Goal: Navigation & Orientation: Understand site structure

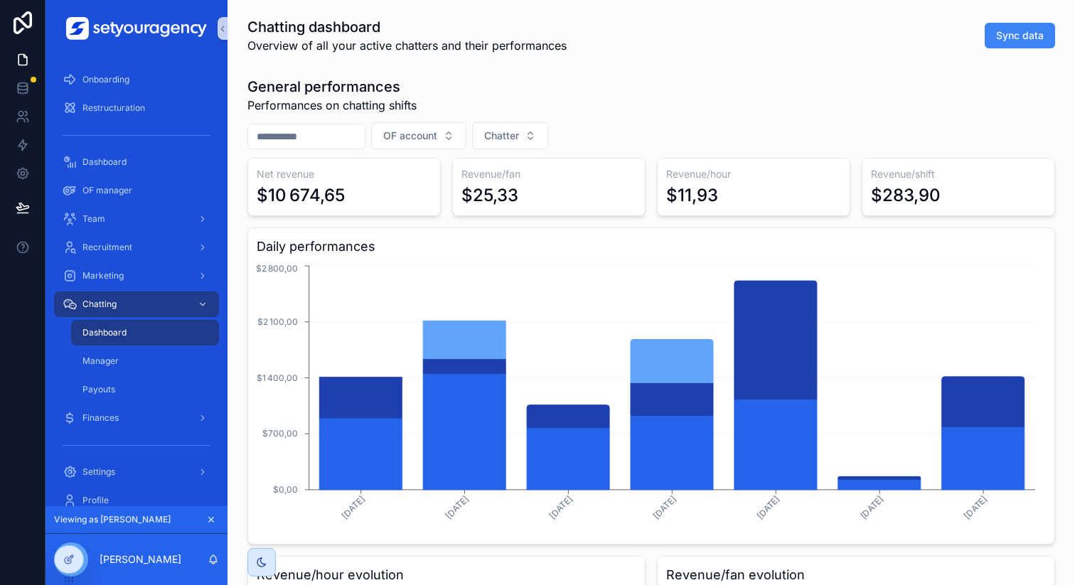
click at [208, 518] on icon "scrollable content" at bounding box center [211, 520] width 10 height 10
click at [72, 528] on icon at bounding box center [68, 528] width 11 height 11
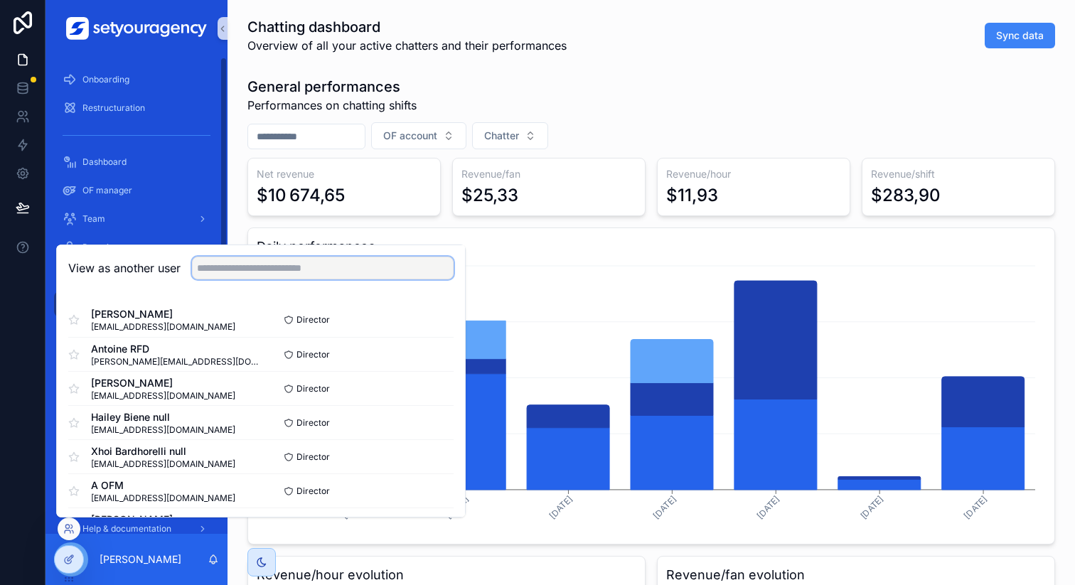
click at [336, 266] on input "text" at bounding box center [323, 268] width 262 height 23
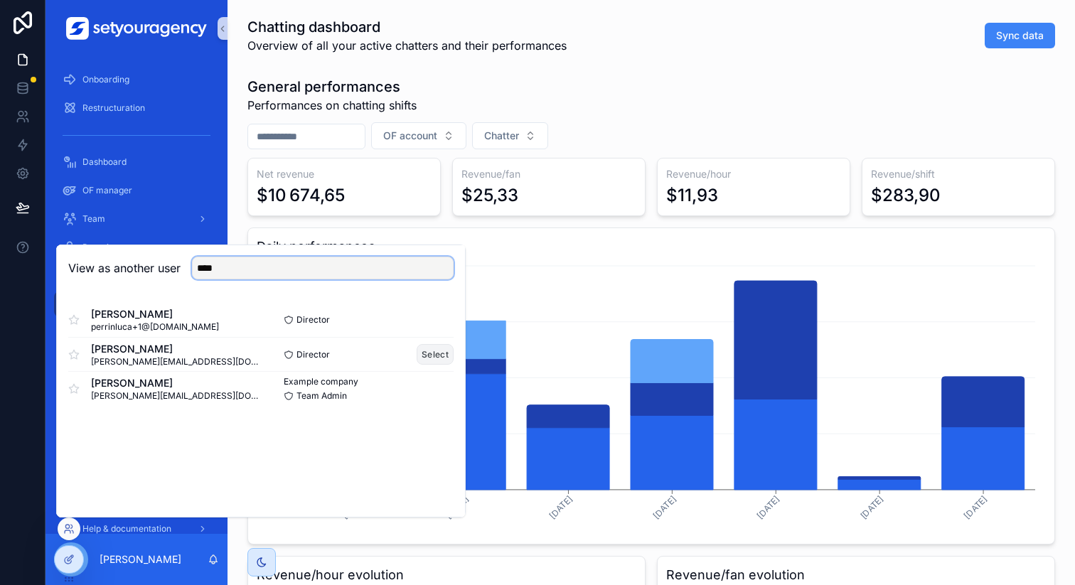
type input "****"
click at [439, 351] on button "Select" at bounding box center [435, 354] width 37 height 21
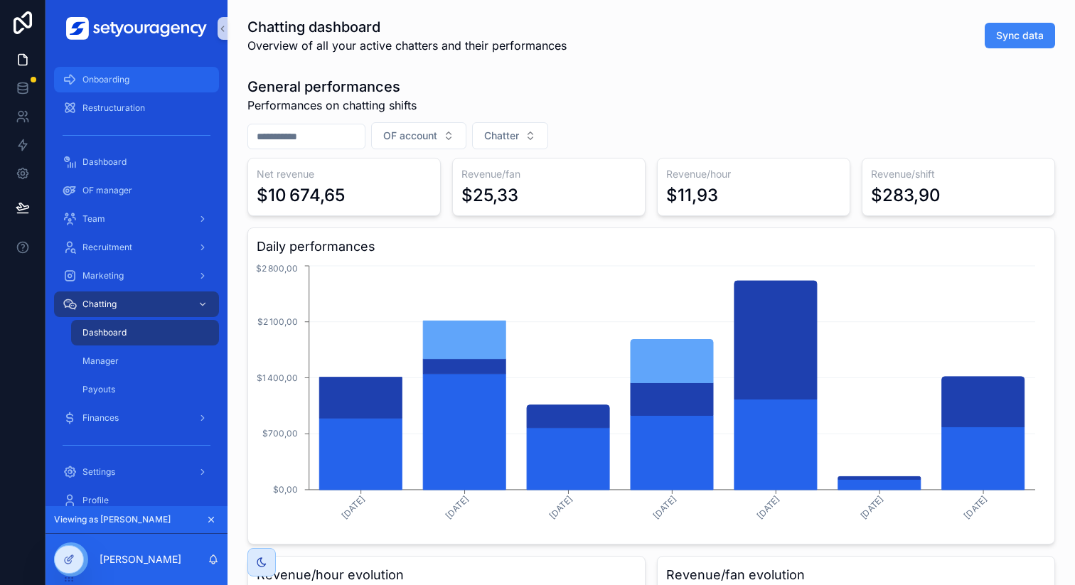
click at [152, 78] on div "Onboarding" at bounding box center [137, 79] width 148 height 23
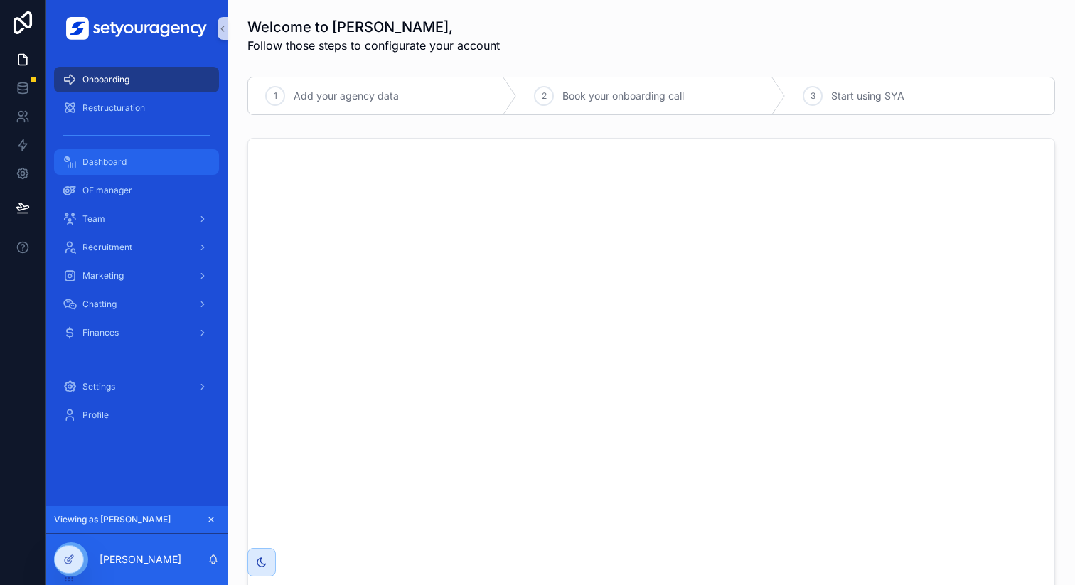
click at [150, 162] on div "Dashboard" at bounding box center [137, 162] width 148 height 23
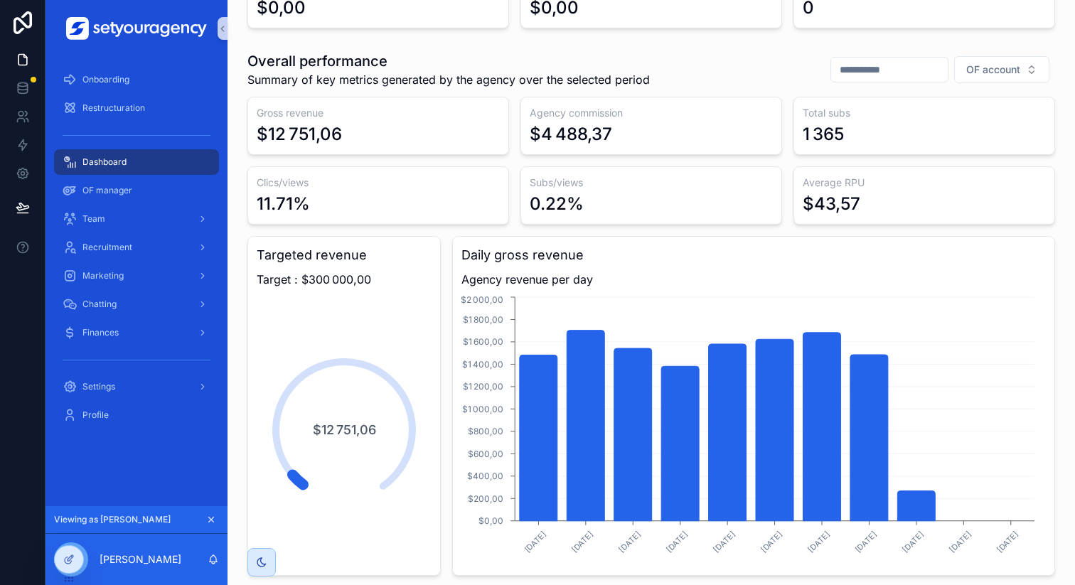
scroll to position [174, 0]
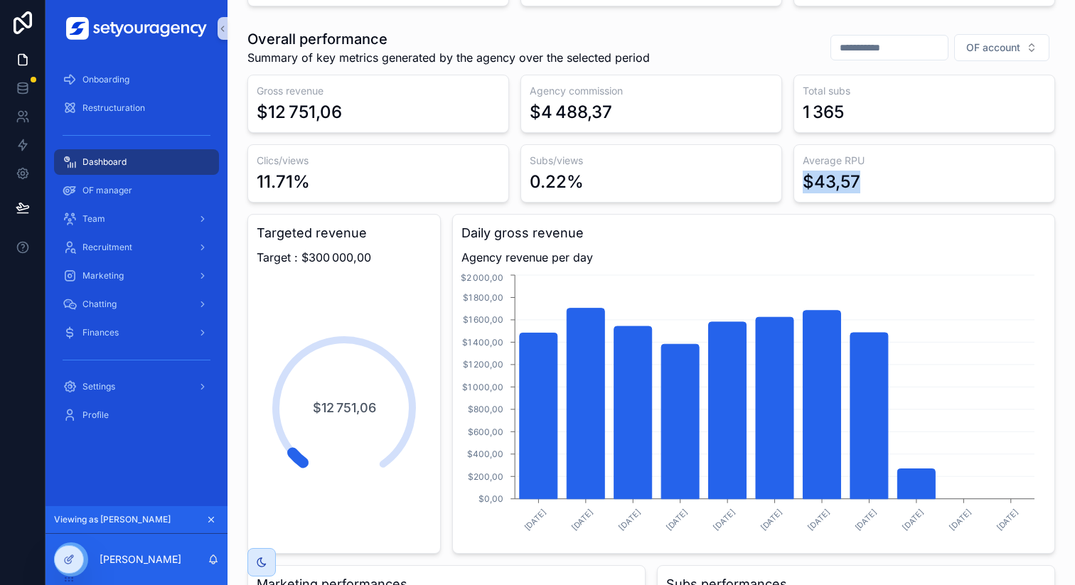
drag, startPoint x: 794, startPoint y: 181, endPoint x: 875, endPoint y: 181, distance: 80.3
click at [875, 181] on div "Average RPU $43,57" at bounding box center [925, 173] width 262 height 58
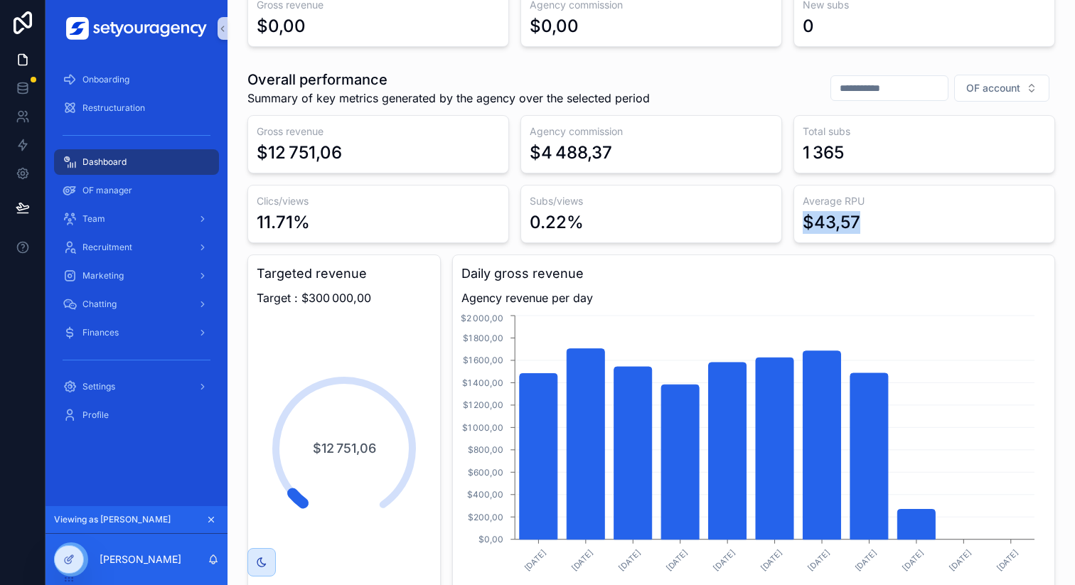
scroll to position [119, 0]
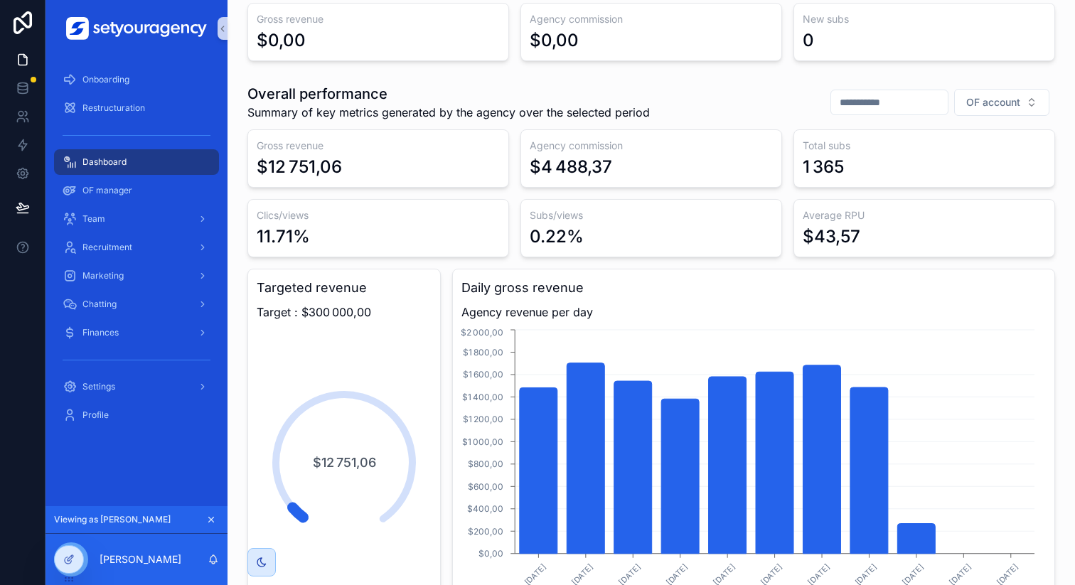
click at [481, 154] on div "Gross revenue $12 751,06" at bounding box center [378, 158] width 262 height 58
click at [154, 190] on div "OF manager" at bounding box center [137, 190] width 148 height 23
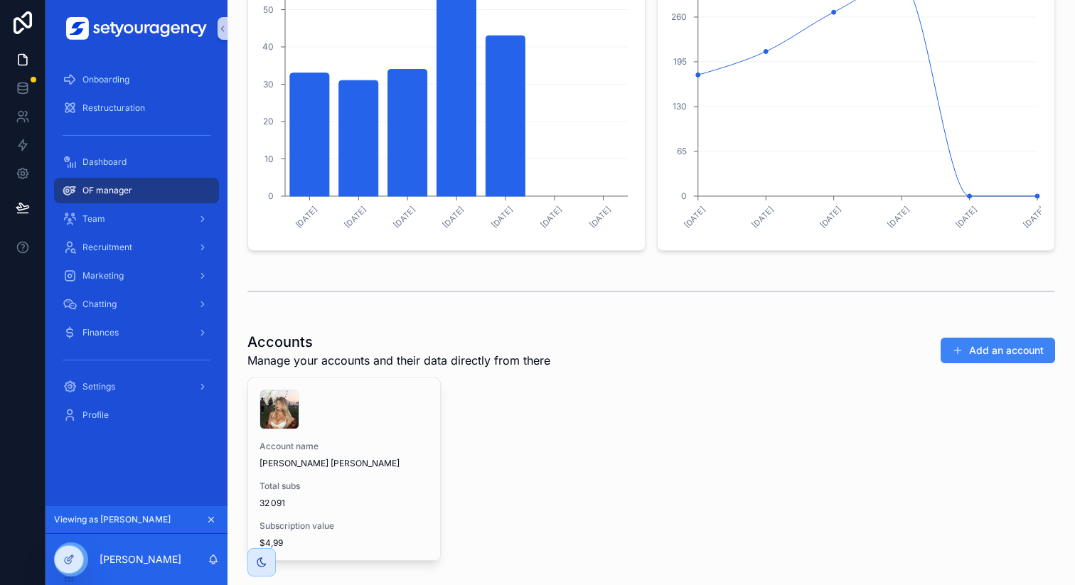
scroll to position [705, 0]
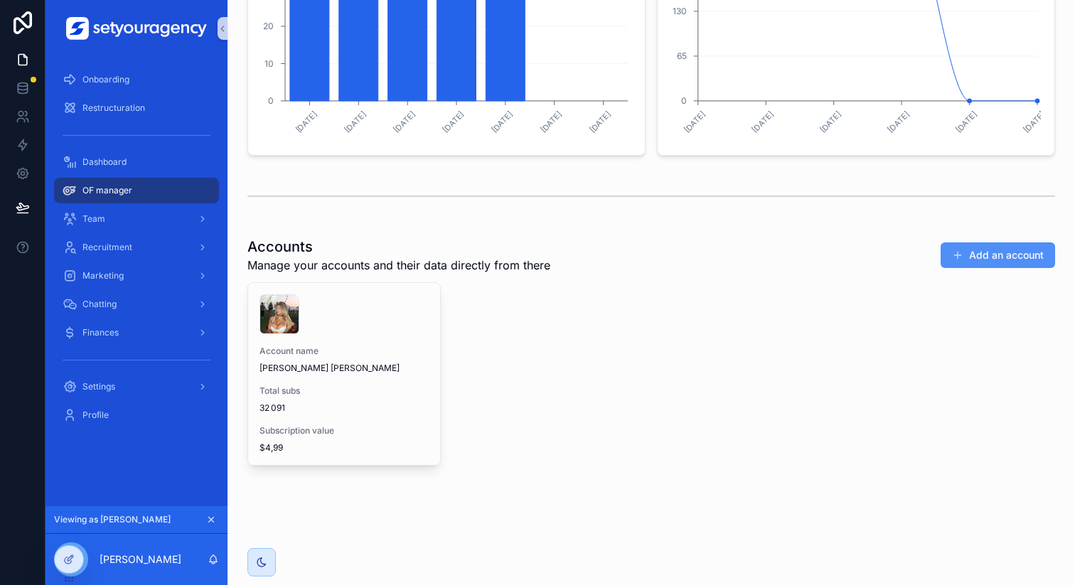
click at [978, 255] on button "Add an account" at bounding box center [998, 255] width 114 height 26
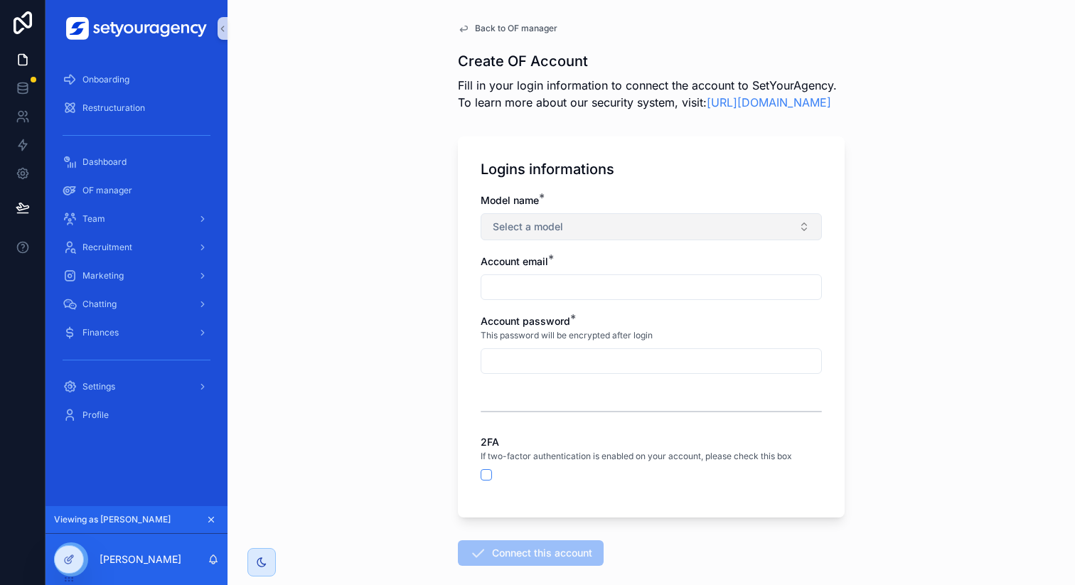
click at [595, 238] on button "Select a model" at bounding box center [651, 226] width 341 height 27
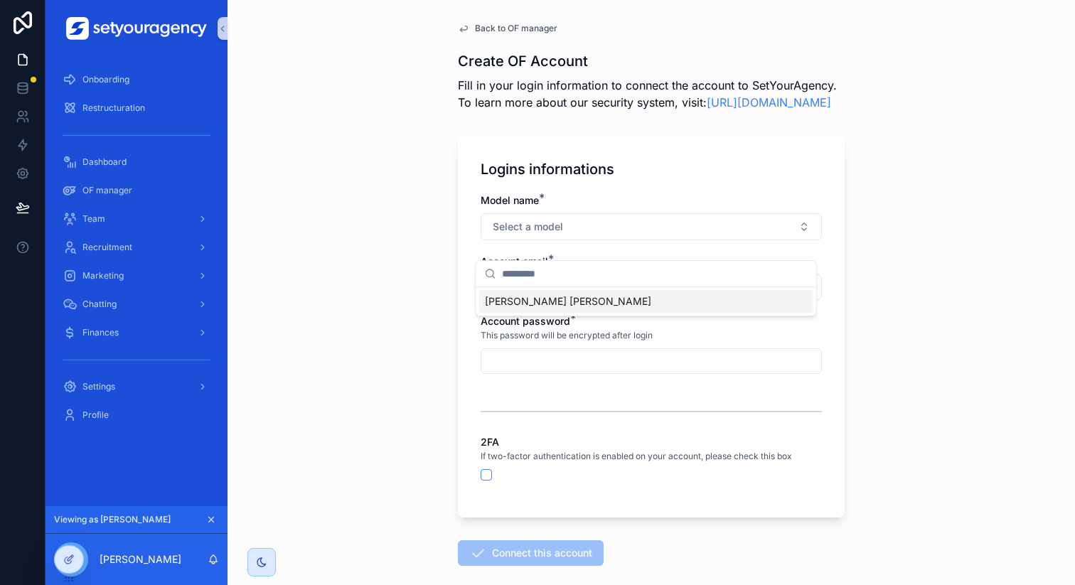
click at [545, 308] on div "[PERSON_NAME] [PERSON_NAME]" at bounding box center [646, 301] width 334 height 23
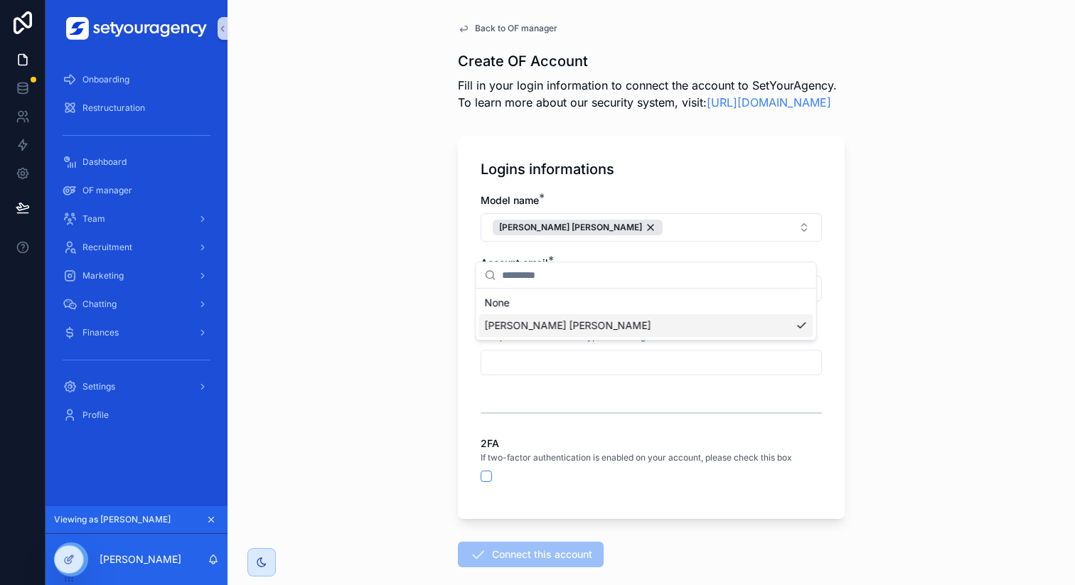
click at [430, 343] on div "Back to OF manager Create OF Account Fill in your login information to connect …" at bounding box center [652, 292] width 848 height 585
click at [508, 25] on span "Back to OF manager" at bounding box center [516, 28] width 82 height 11
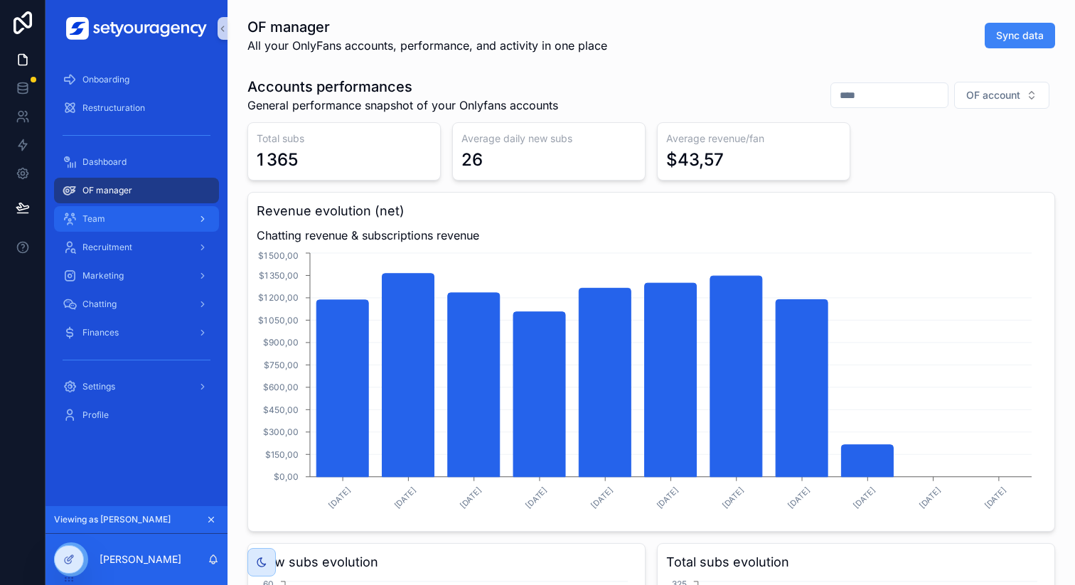
click at [155, 223] on div "Team" at bounding box center [137, 219] width 148 height 23
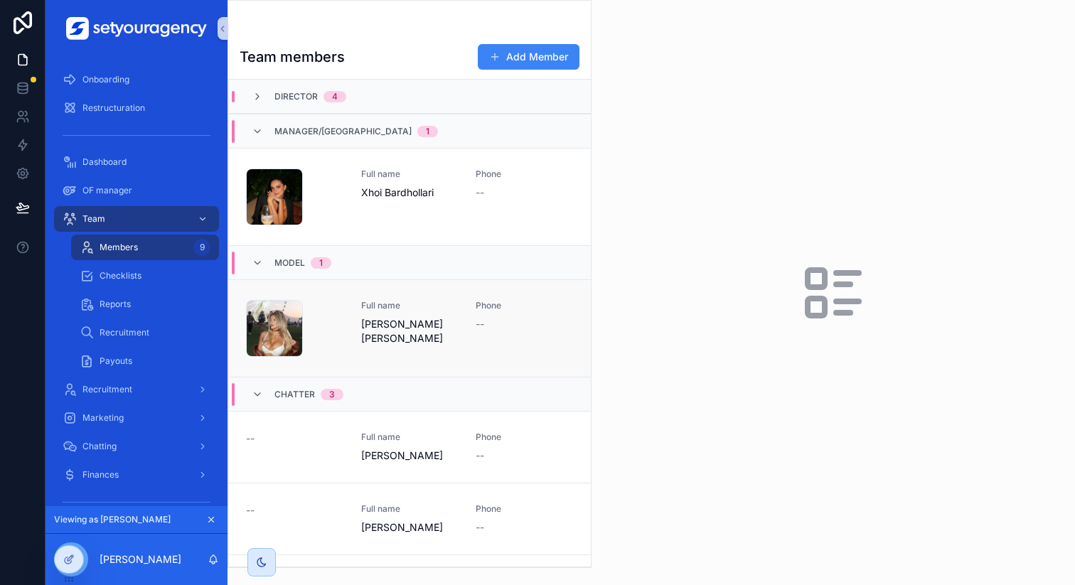
click at [437, 334] on div "Full name [PERSON_NAME] [PERSON_NAME]" at bounding box center [410, 328] width 98 height 57
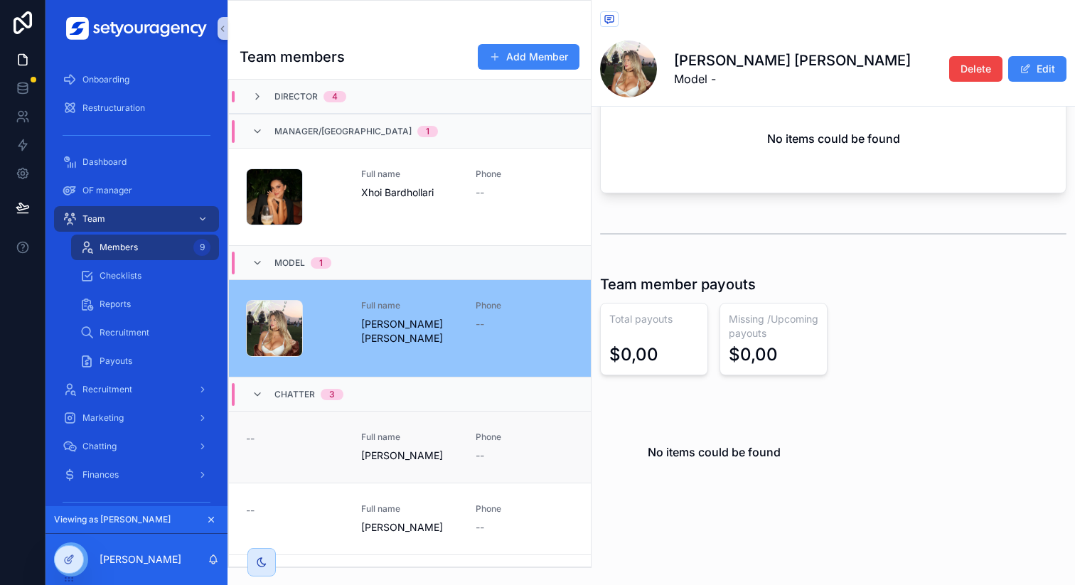
scroll to position [872, 0]
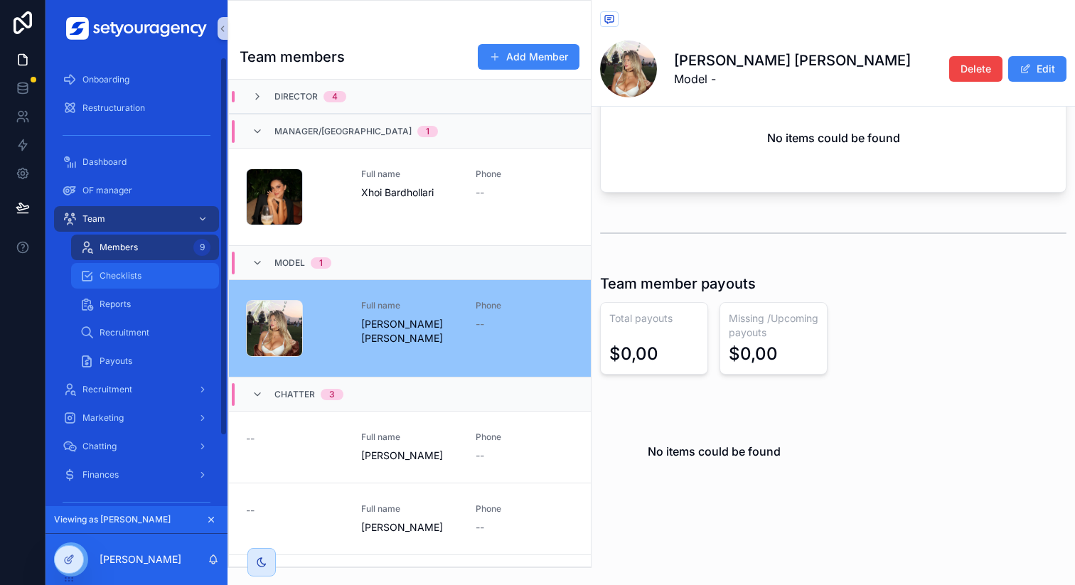
click at [127, 275] on span "Checklists" at bounding box center [121, 275] width 42 height 11
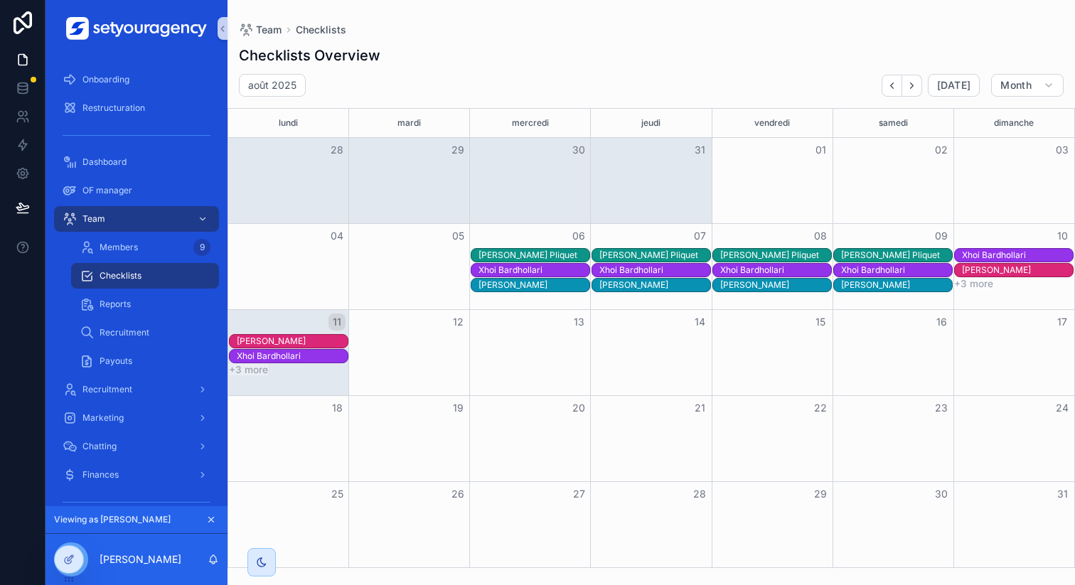
click at [657, 253] on div "[PERSON_NAME] Pliquet" at bounding box center [654, 255] width 111 height 11
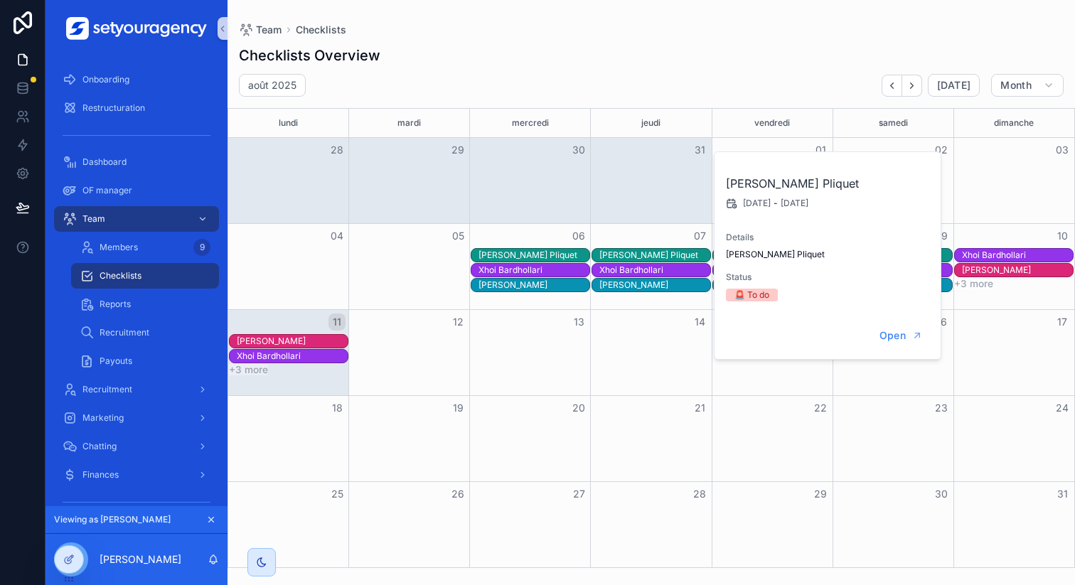
click at [1005, 267] on div "[PERSON_NAME]" at bounding box center [1017, 270] width 111 height 11
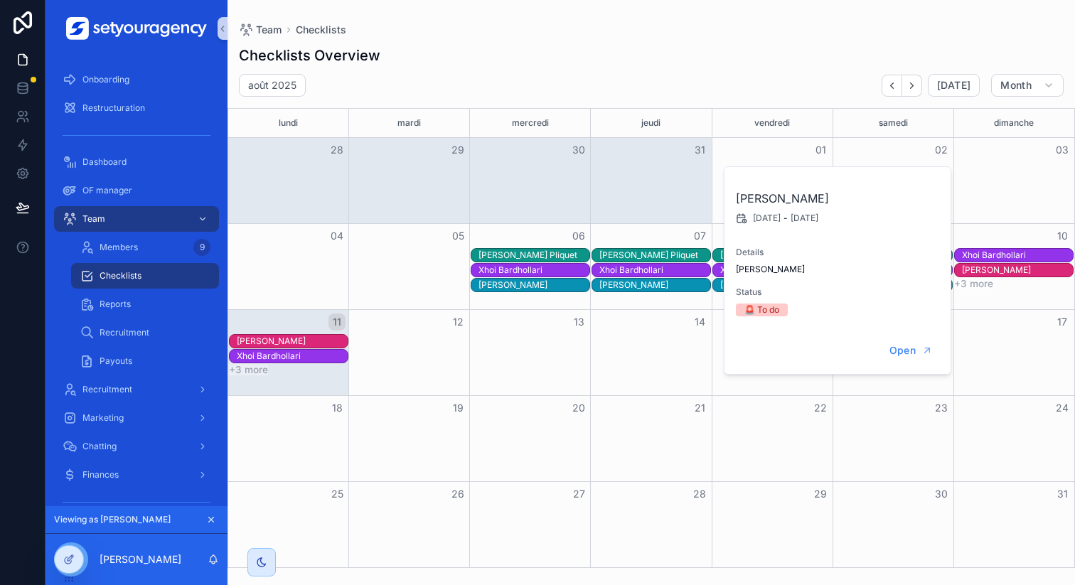
click at [673, 373] on div "+3 more" at bounding box center [651, 370] width 846 height 12
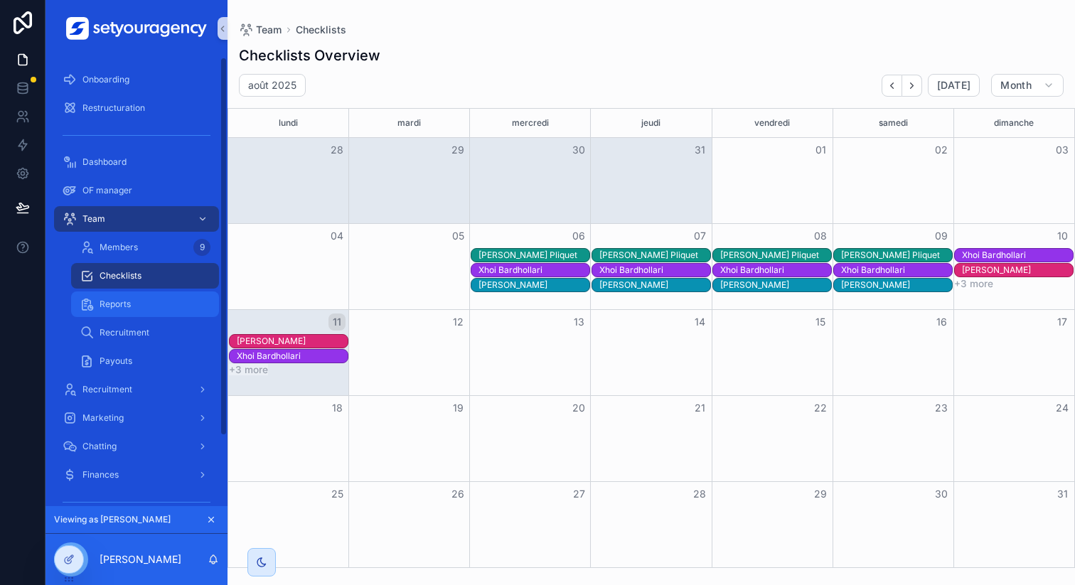
click at [148, 300] on div "Reports" at bounding box center [145, 304] width 131 height 23
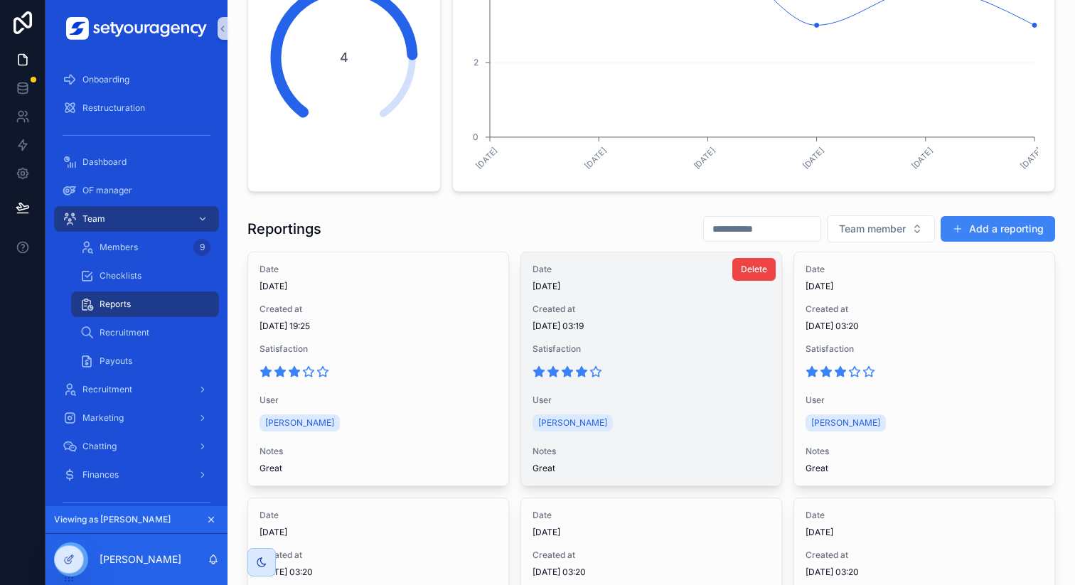
scroll to position [161, 0]
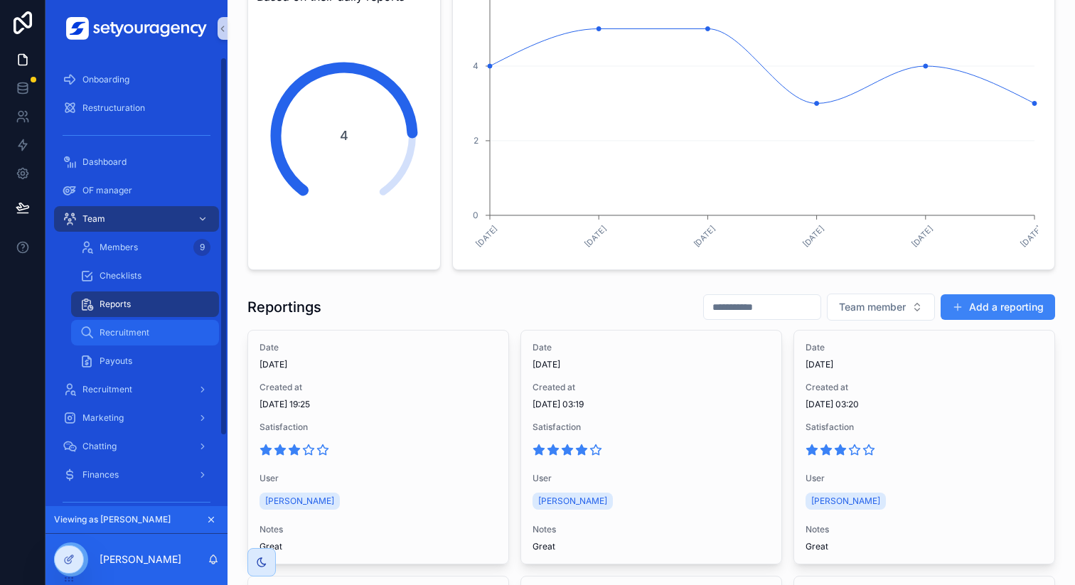
click at [144, 336] on span "Recruitment" at bounding box center [125, 332] width 50 height 11
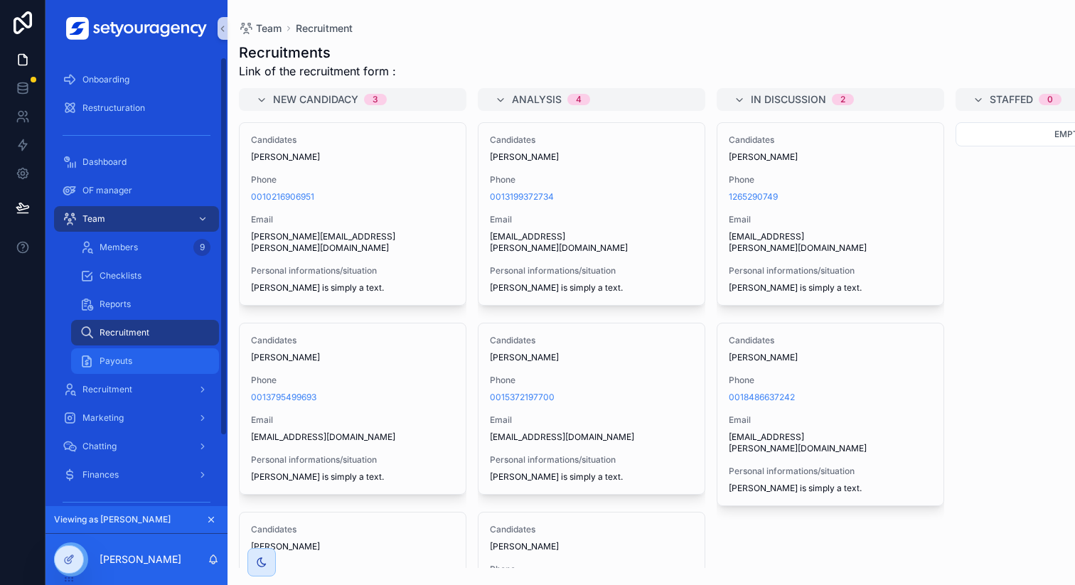
click at [177, 353] on div "Payouts" at bounding box center [145, 361] width 131 height 23
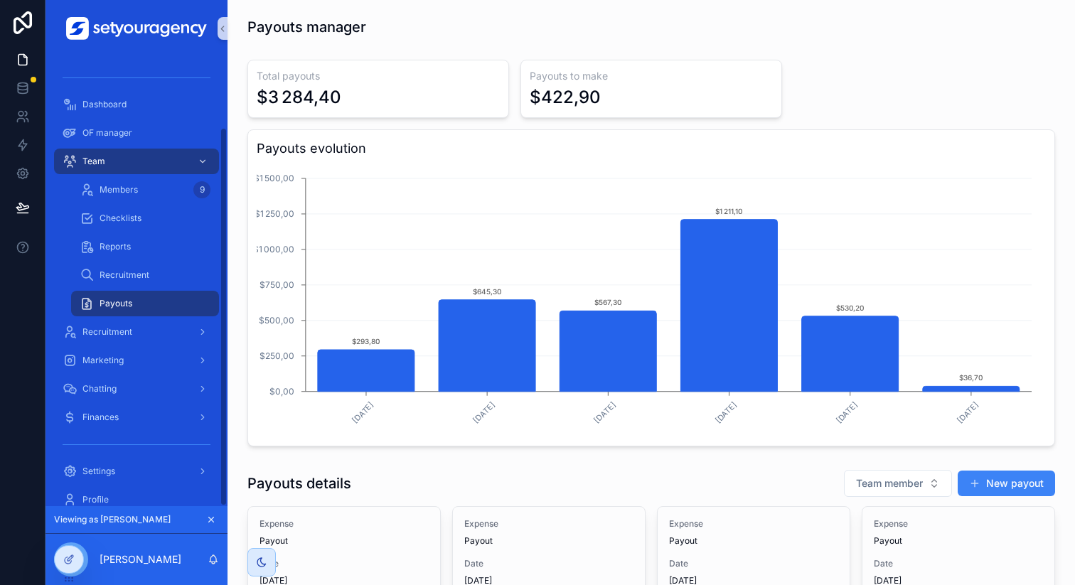
scroll to position [82, 0]
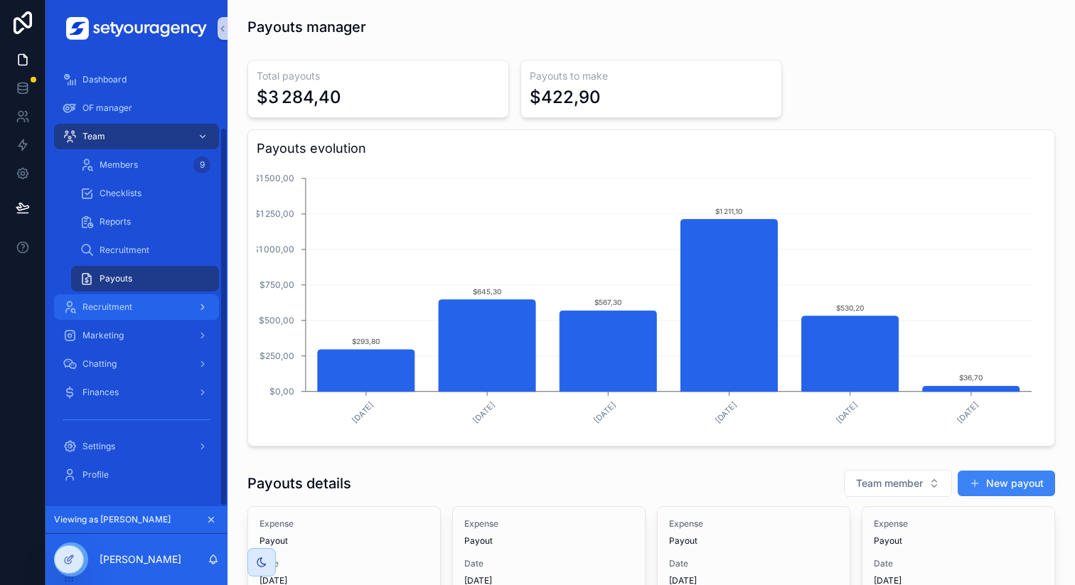
click at [150, 314] on div "Recruitment" at bounding box center [137, 307] width 148 height 23
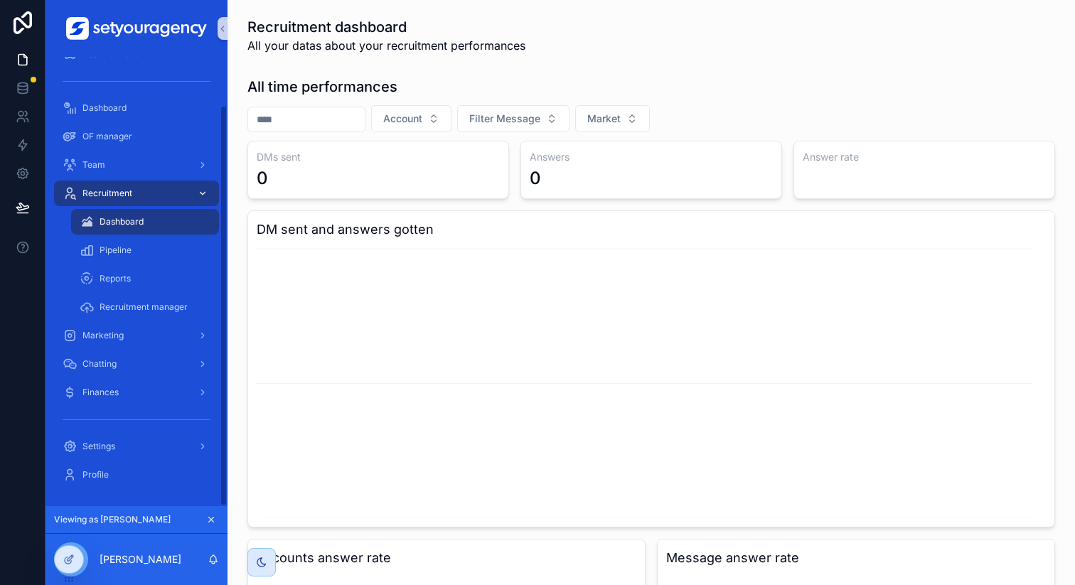
scroll to position [54, 0]
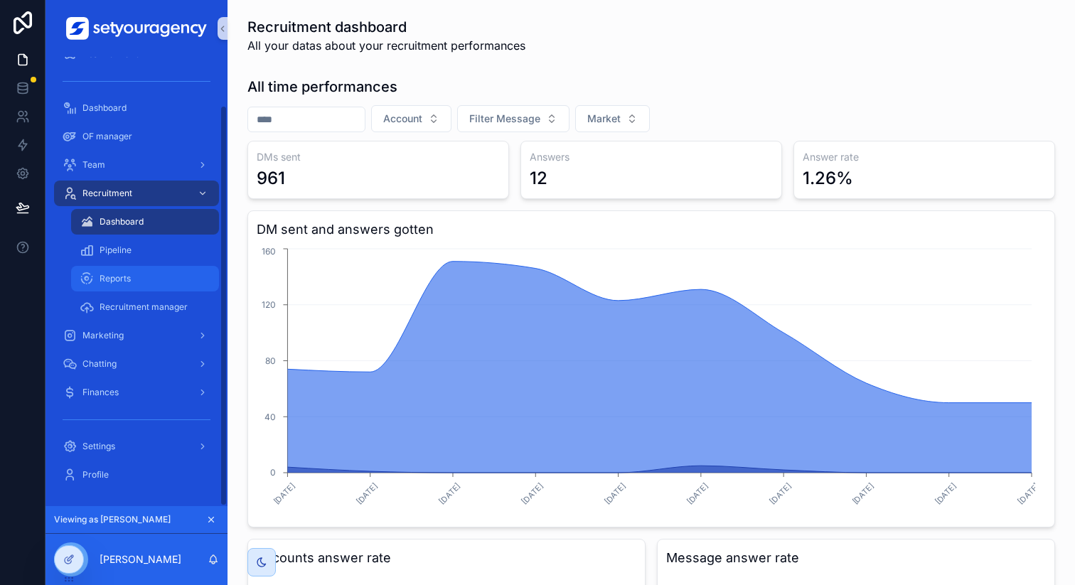
click at [147, 275] on div "Reports" at bounding box center [145, 278] width 131 height 23
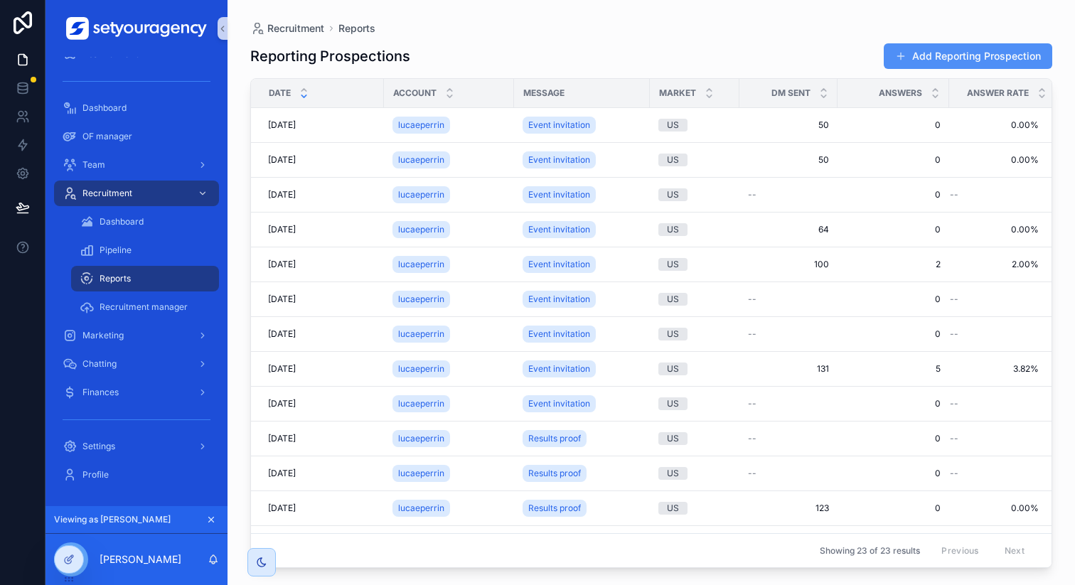
click at [957, 62] on button "Add Reporting Prospection" at bounding box center [968, 56] width 169 height 26
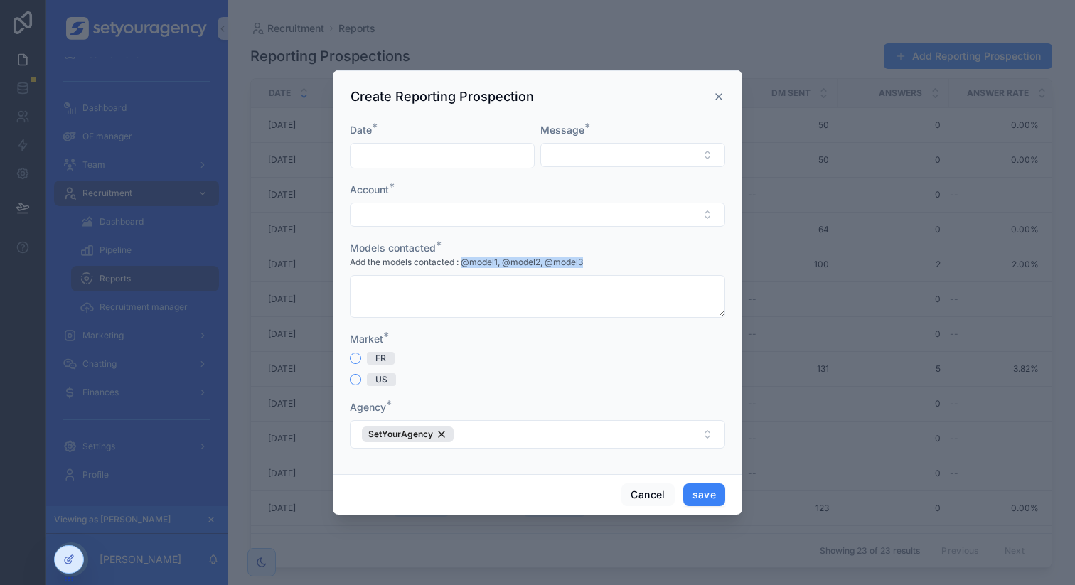
drag, startPoint x: 464, startPoint y: 260, endPoint x: 592, endPoint y: 261, distance: 128.7
click at [592, 261] on div "Add the models contacted : @model1, @model2, @model3" at bounding box center [537, 262] width 375 height 14
copy span "@model1, @model2, @model3"
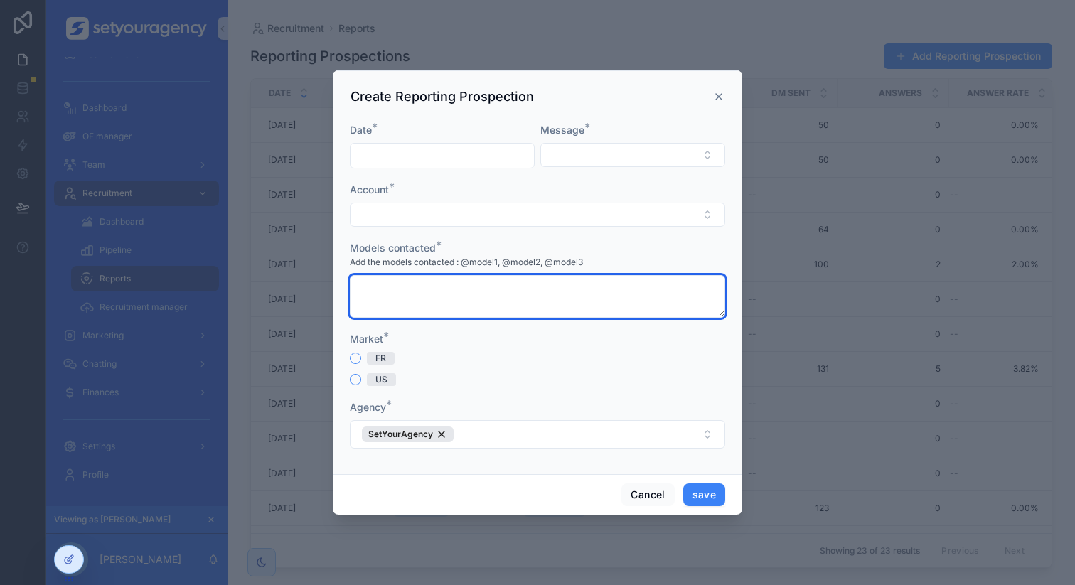
click at [562, 292] on textarea "scrollable content" at bounding box center [537, 296] width 375 height 43
paste textarea "**********"
type textarea "**********"
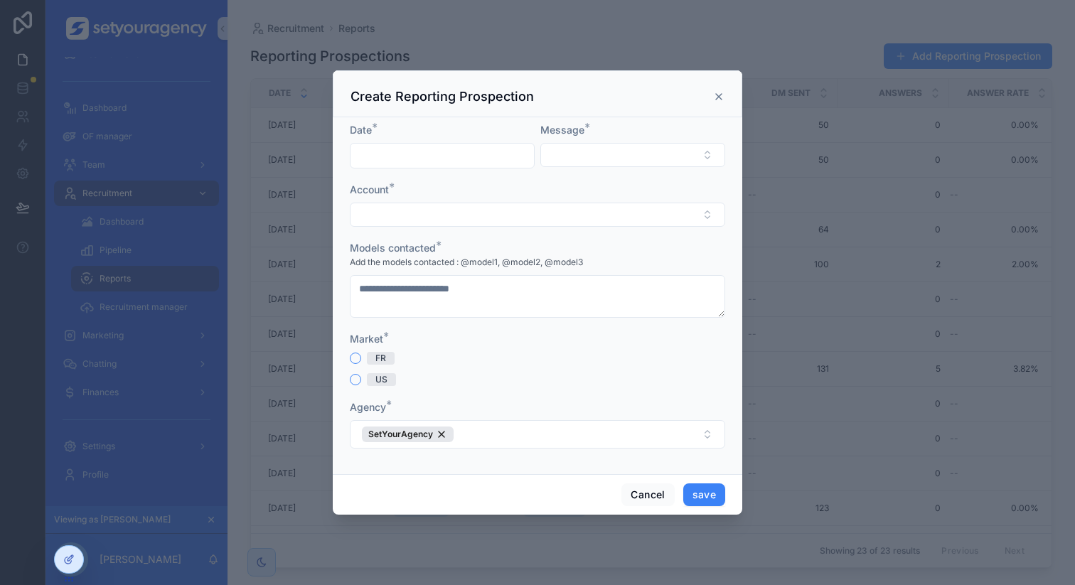
click at [580, 361] on div "FR" at bounding box center [537, 358] width 375 height 13
click at [650, 485] on button "Cancel" at bounding box center [647, 495] width 53 height 23
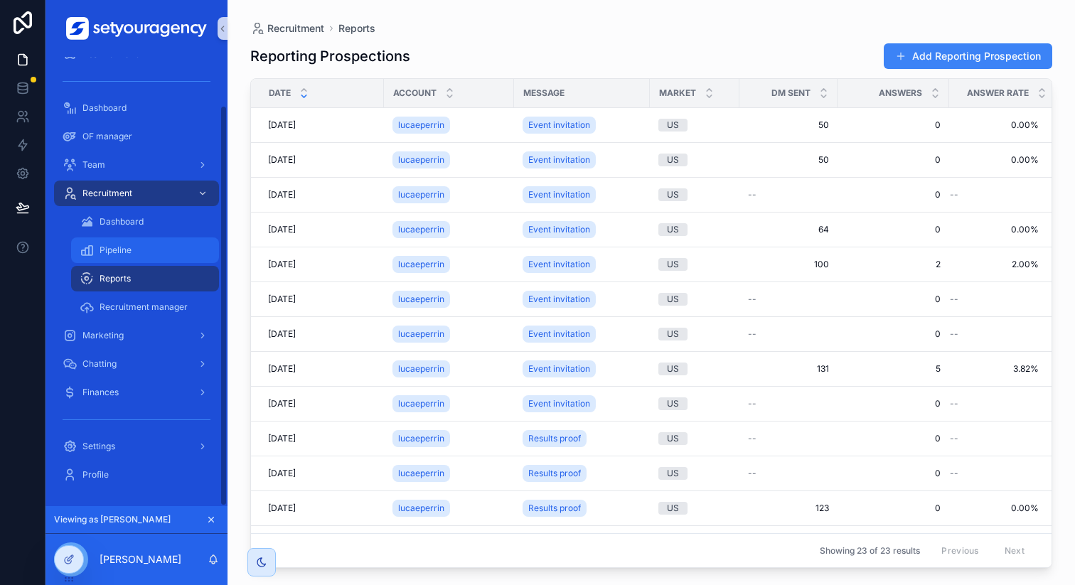
click at [122, 250] on span "Pipeline" at bounding box center [116, 250] width 32 height 11
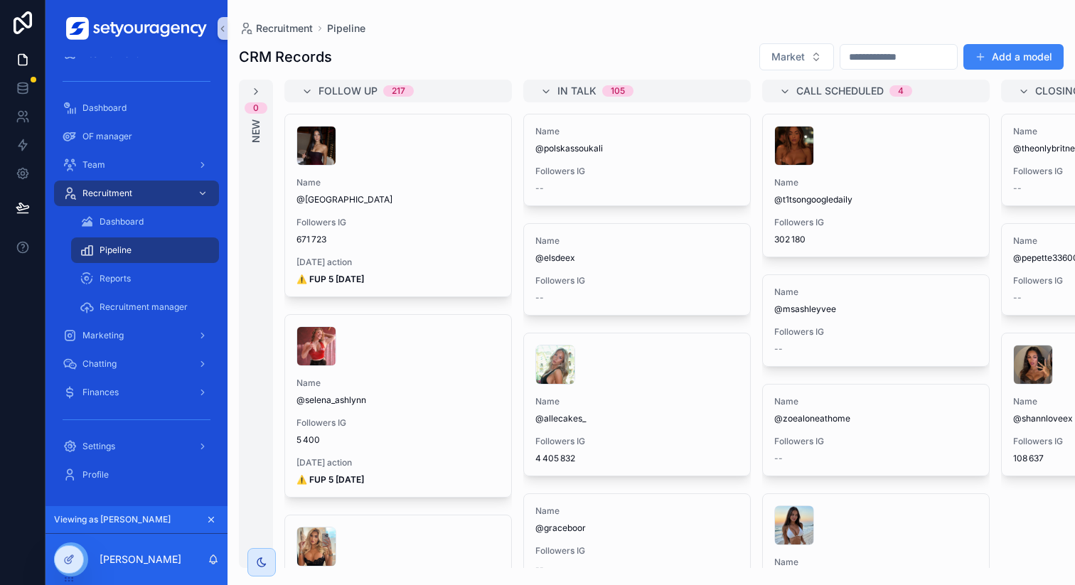
click at [626, 42] on div "CRM Records Market Add a model 0 New Follow Up 217 Name @ashxshultz Followers I…" at bounding box center [652, 301] width 848 height 534
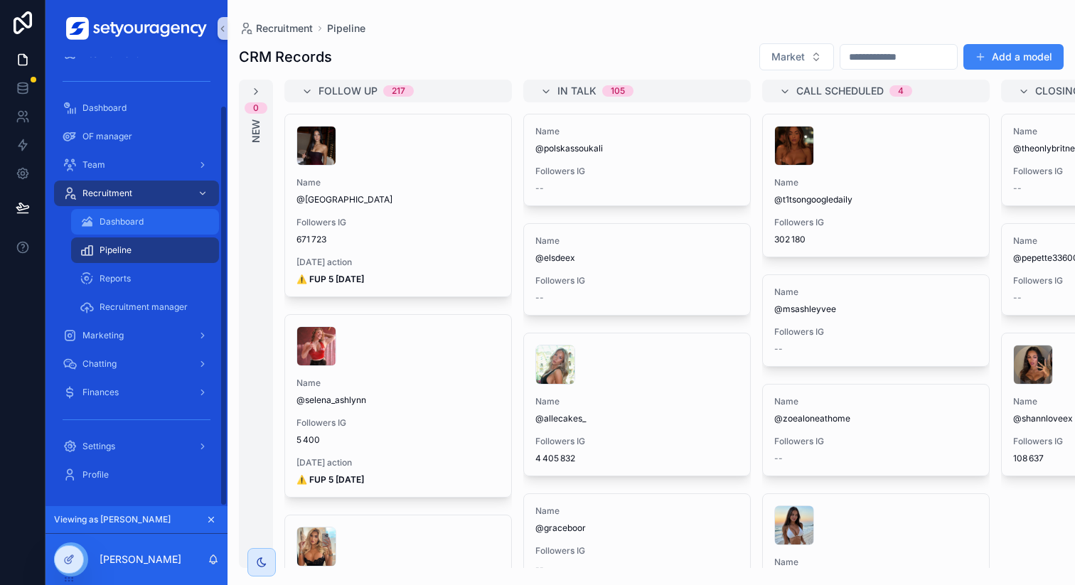
click at [163, 220] on div "Dashboard" at bounding box center [145, 221] width 131 height 23
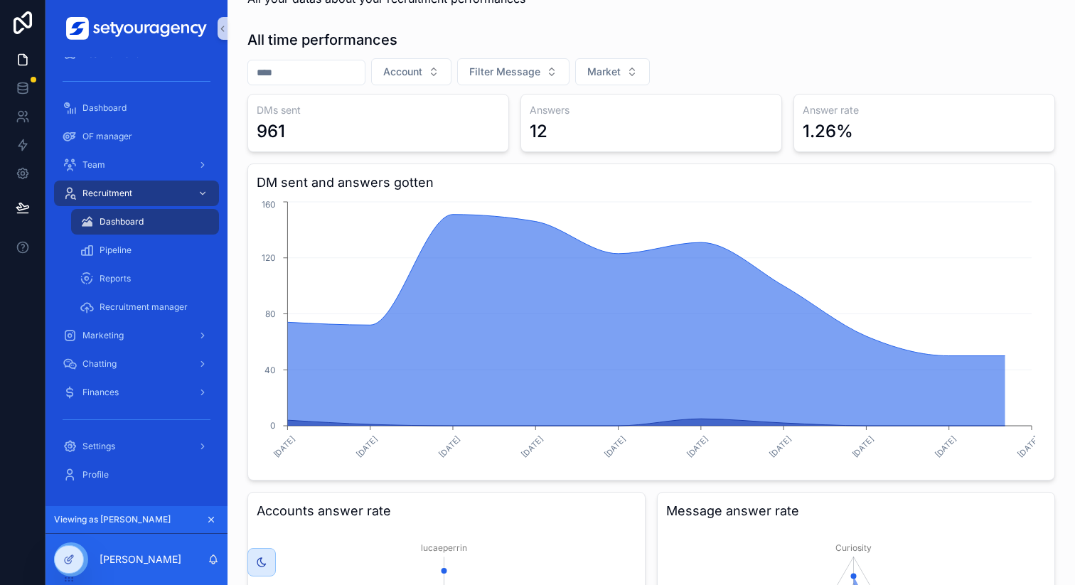
scroll to position [49, 0]
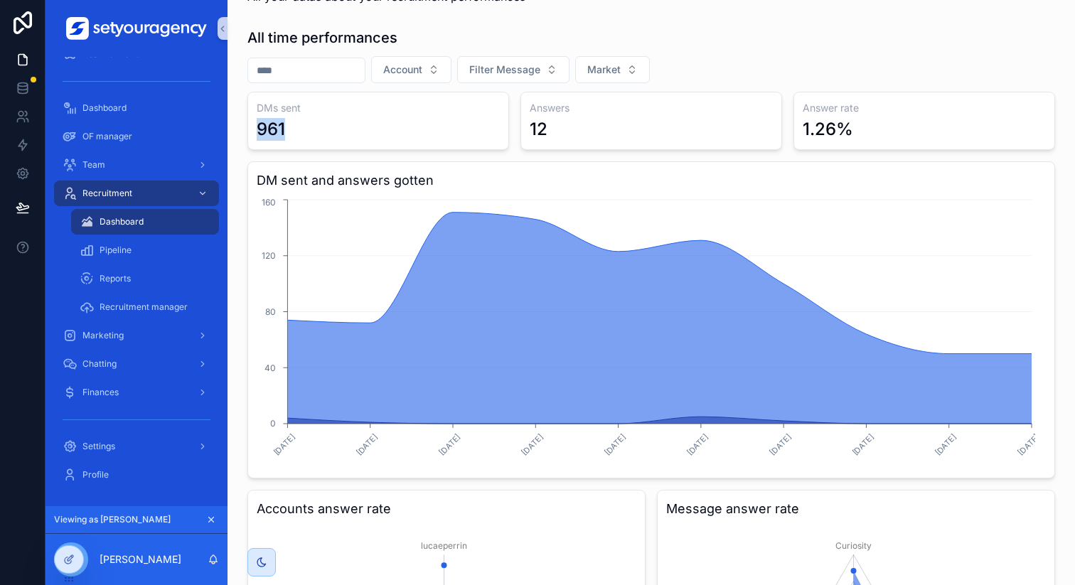
drag, startPoint x: 257, startPoint y: 125, endPoint x: 310, endPoint y: 125, distance: 53.3
click at [310, 125] on div "961" at bounding box center [378, 129] width 243 height 23
drag, startPoint x: 796, startPoint y: 125, endPoint x: 865, endPoint y: 125, distance: 69.0
click at [865, 125] on div "1.26%" at bounding box center [924, 129] width 243 height 23
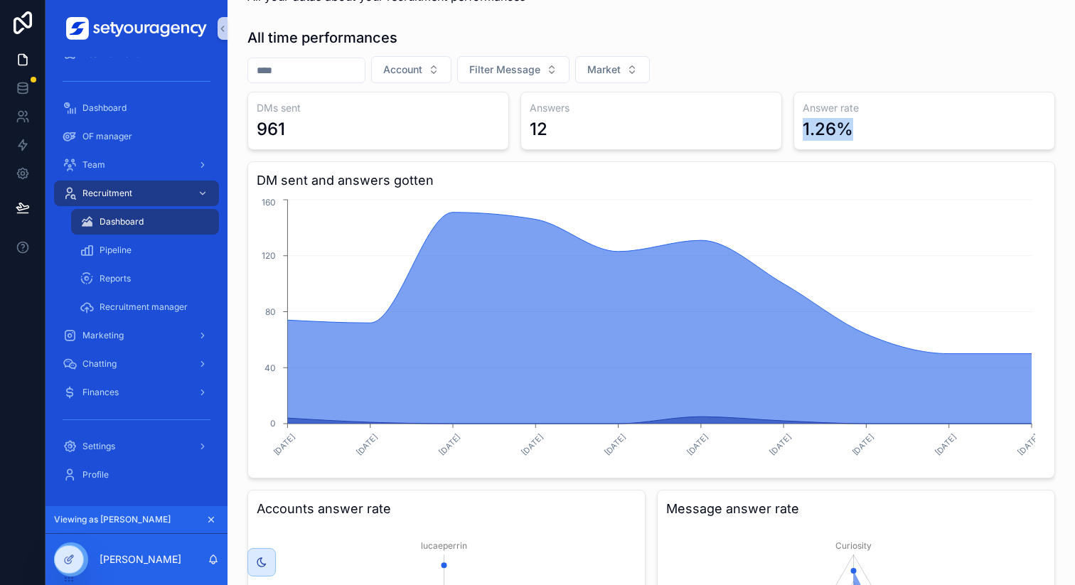
drag, startPoint x: 863, startPoint y: 125, endPoint x: 798, endPoint y: 125, distance: 65.4
click at [803, 125] on div "1.26%" at bounding box center [924, 129] width 243 height 23
click at [803, 125] on div "1.26%" at bounding box center [828, 129] width 50 height 23
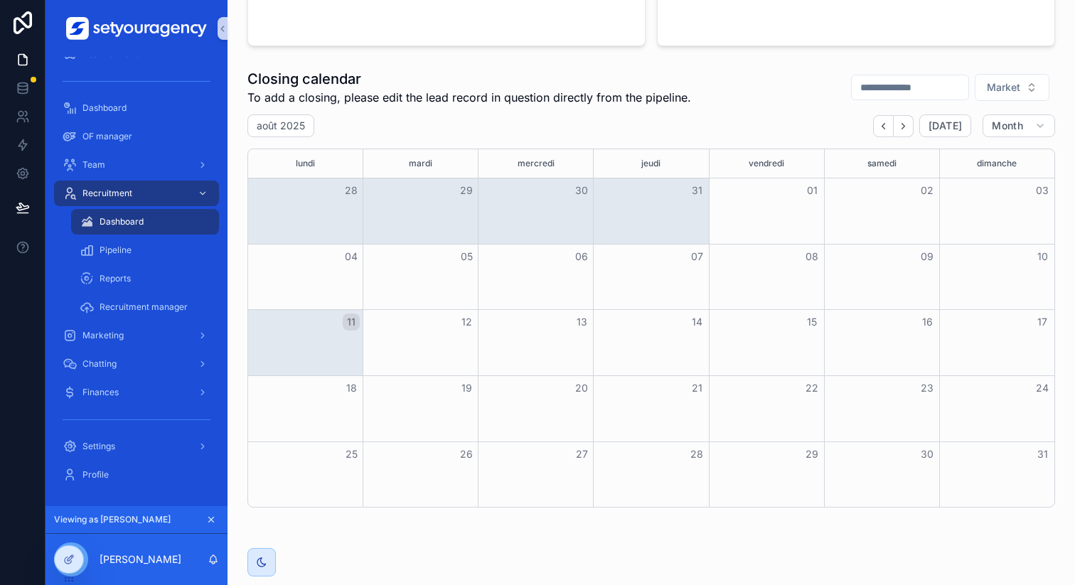
scroll to position [852, 0]
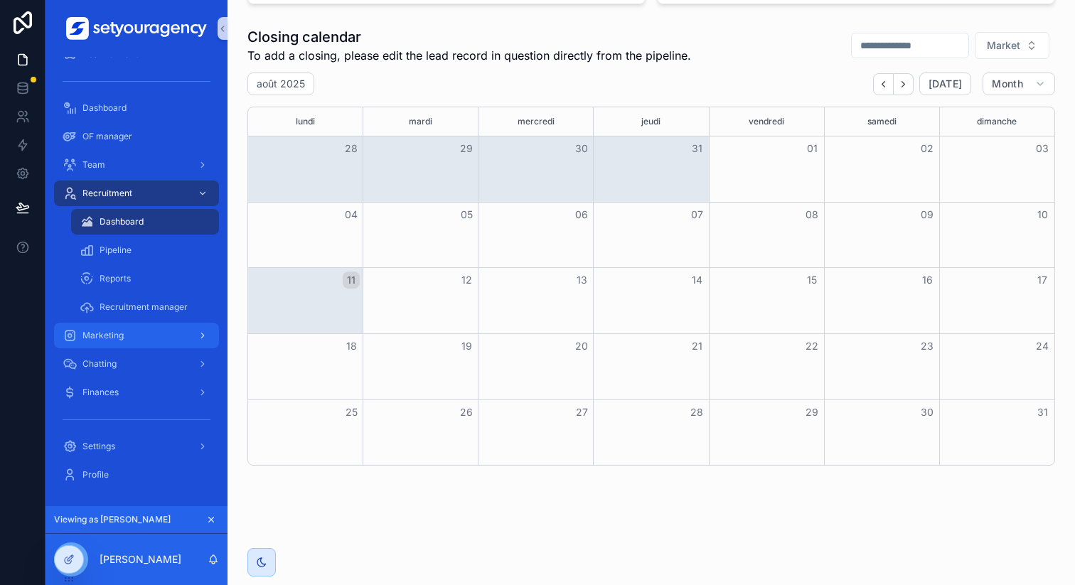
click at [151, 332] on div "Marketing" at bounding box center [137, 335] width 148 height 23
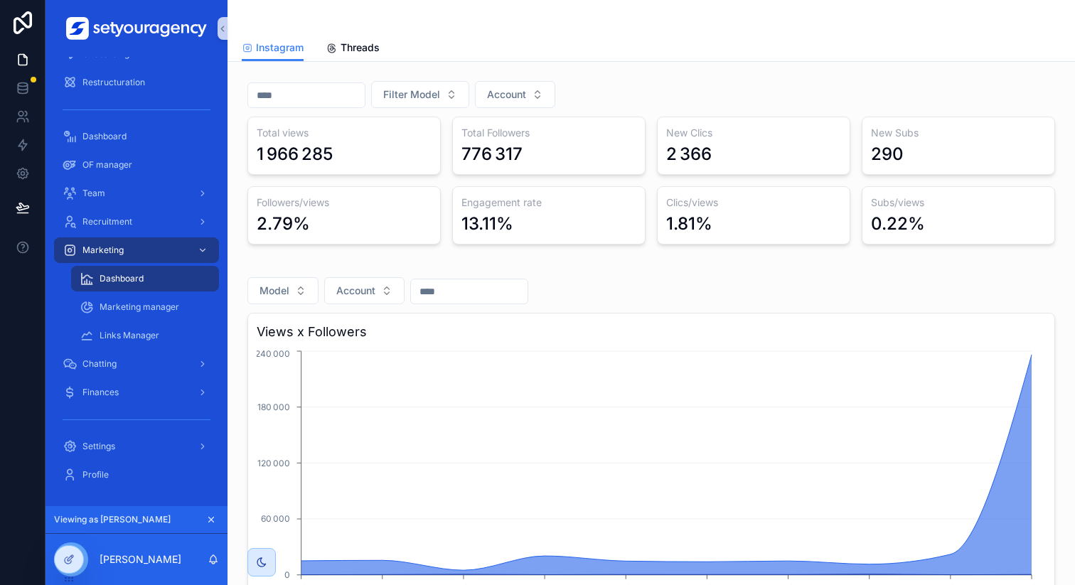
scroll to position [66, 0]
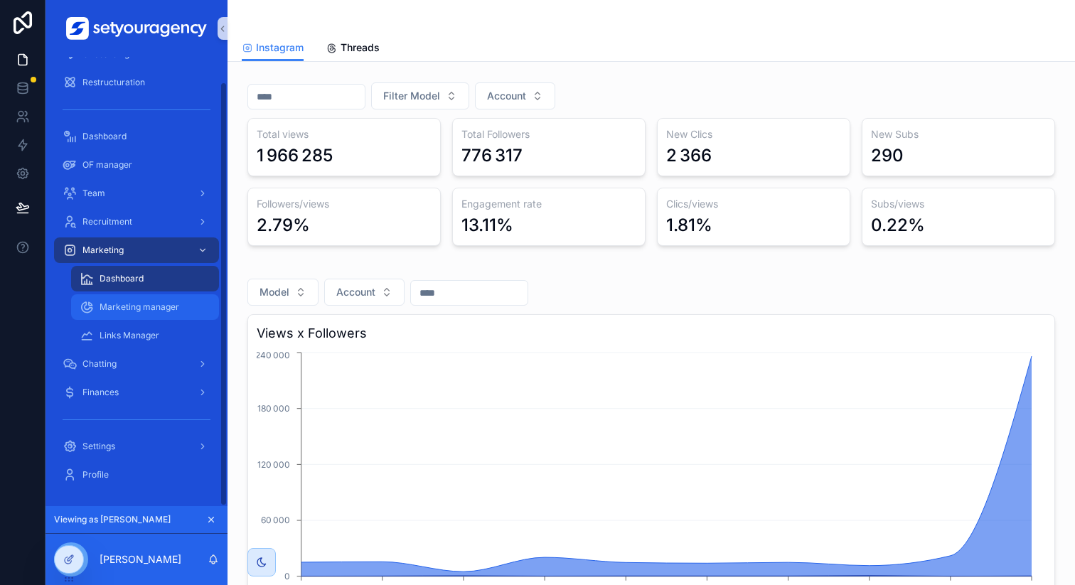
click at [166, 301] on span "Marketing manager" at bounding box center [140, 306] width 80 height 11
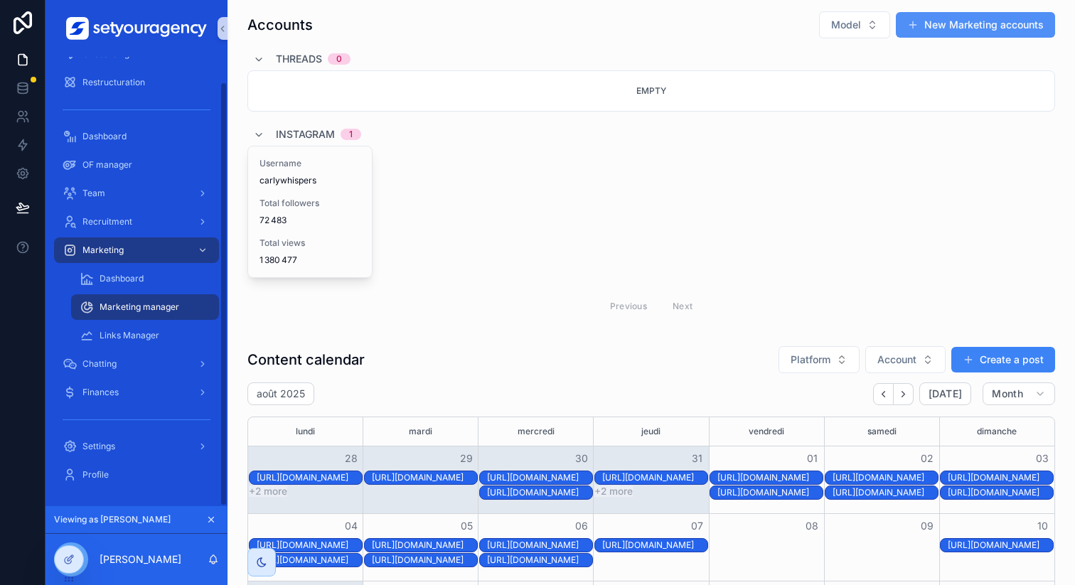
click at [933, 26] on button "New Marketing accounts" at bounding box center [975, 25] width 159 height 26
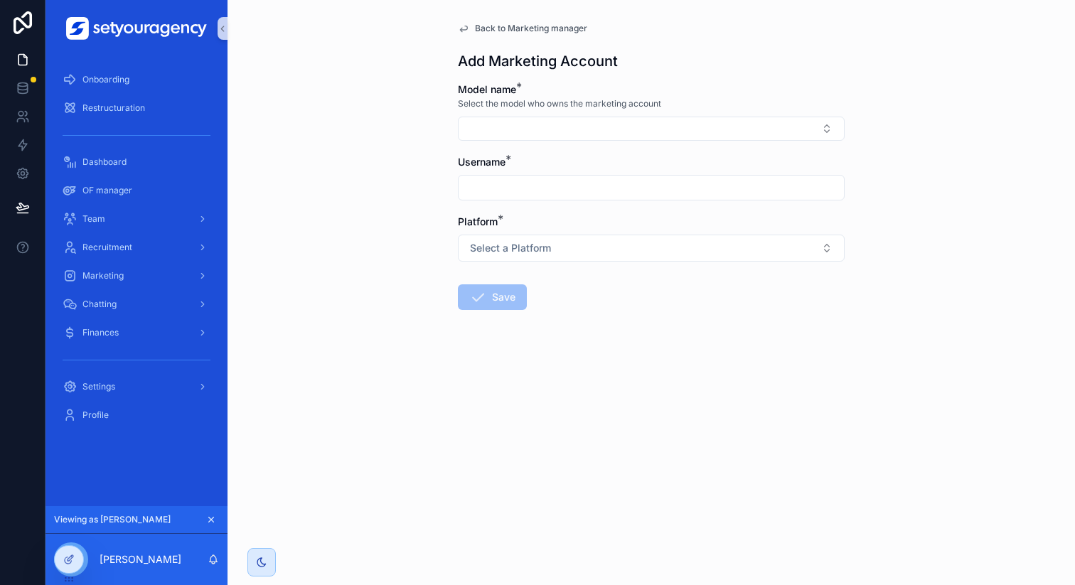
click at [512, 29] on span "Back to Marketing manager" at bounding box center [531, 28] width 112 height 11
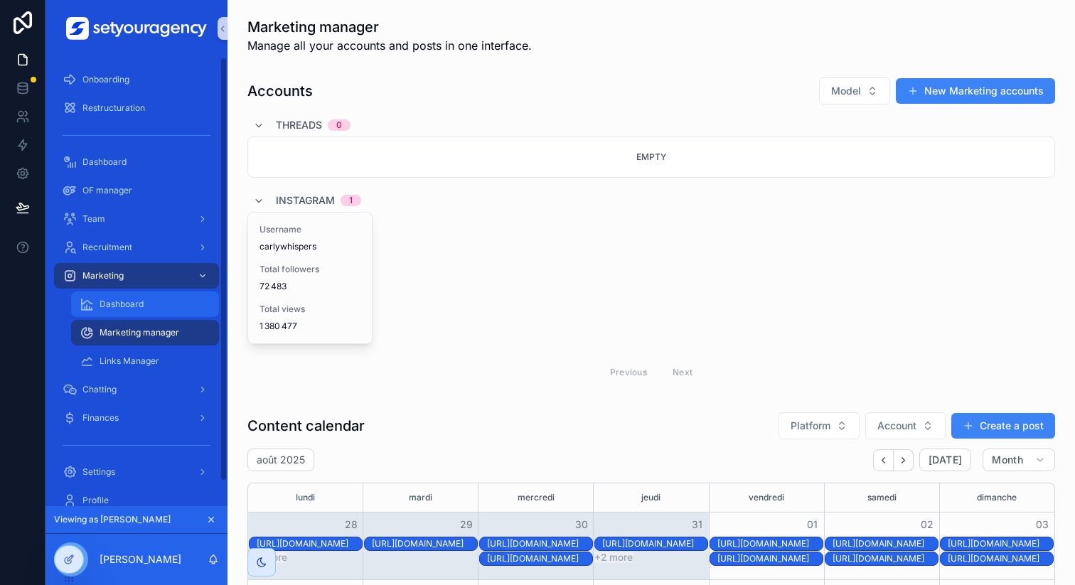
click at [130, 295] on div "Dashboard" at bounding box center [145, 304] width 131 height 23
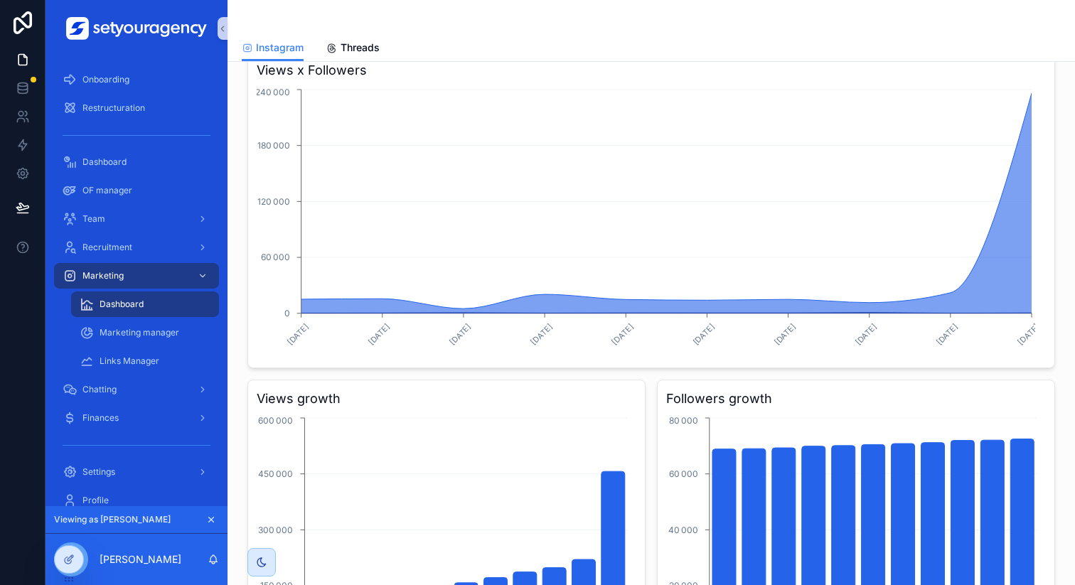
scroll to position [322, 0]
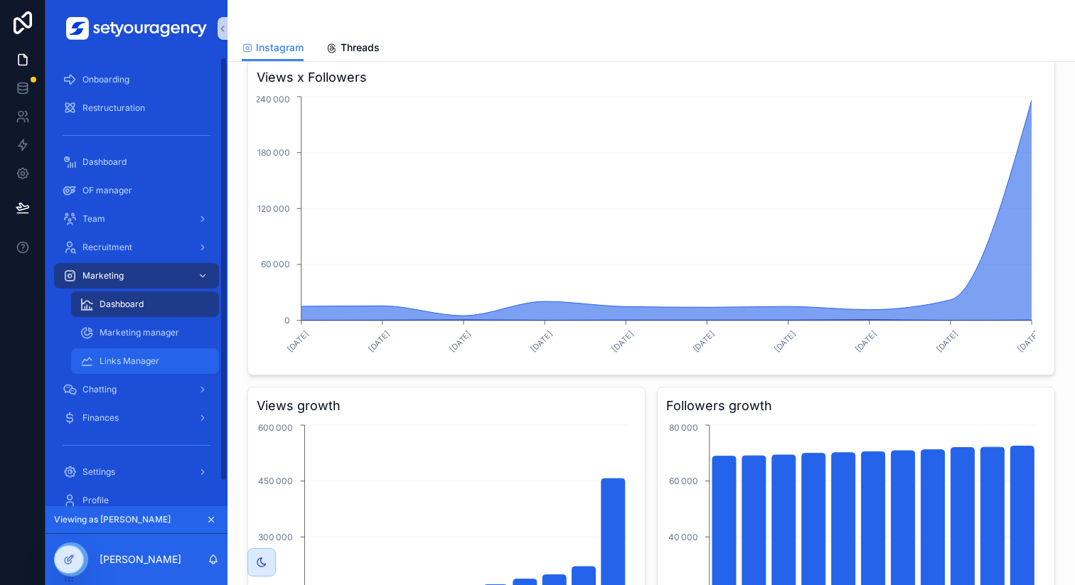
click at [161, 351] on div "Links Manager" at bounding box center [145, 361] width 131 height 23
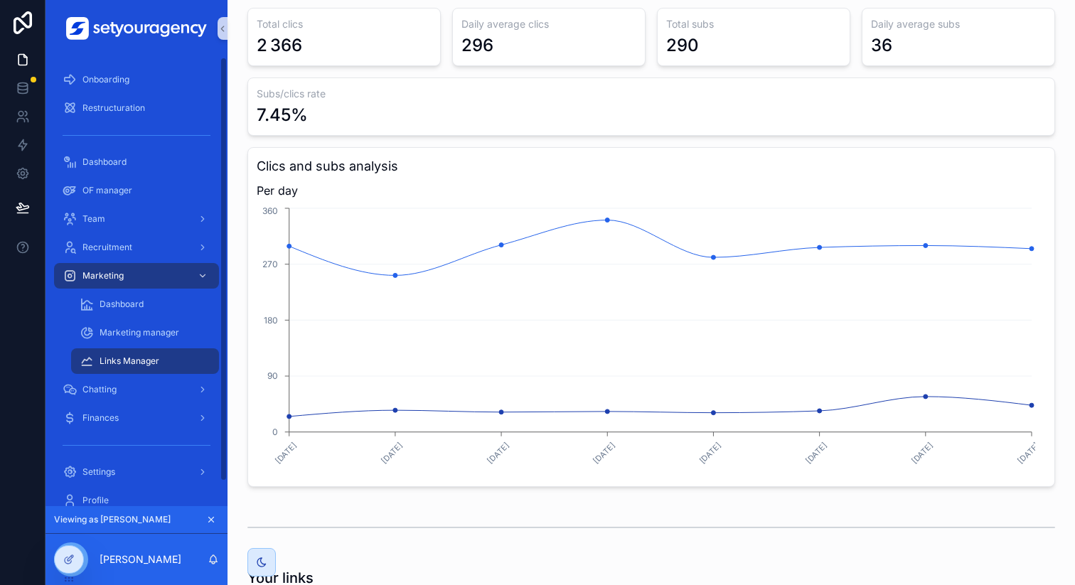
scroll to position [26, 0]
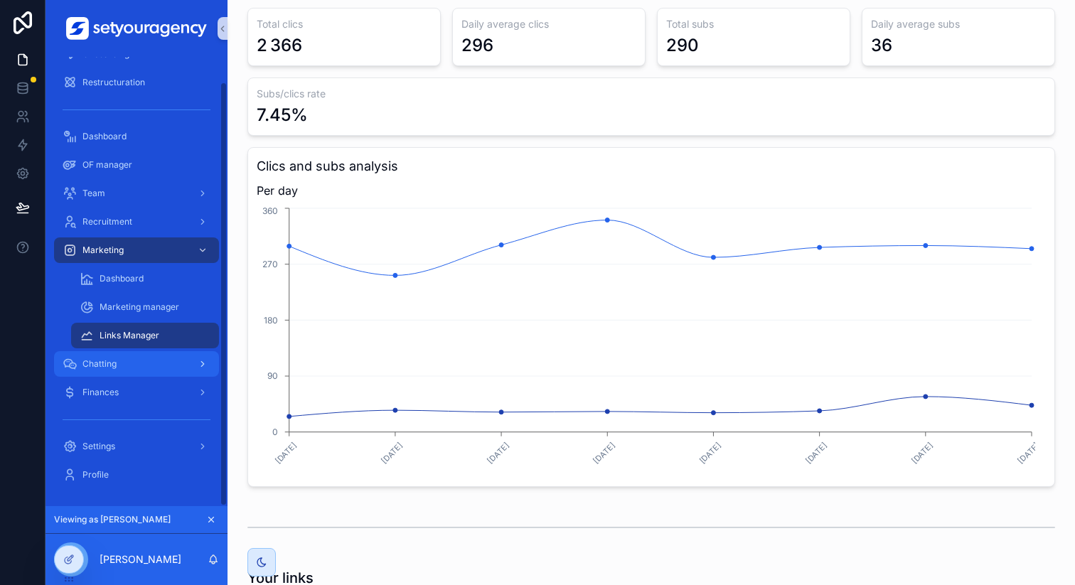
click at [126, 363] on div "Chatting" at bounding box center [137, 364] width 148 height 23
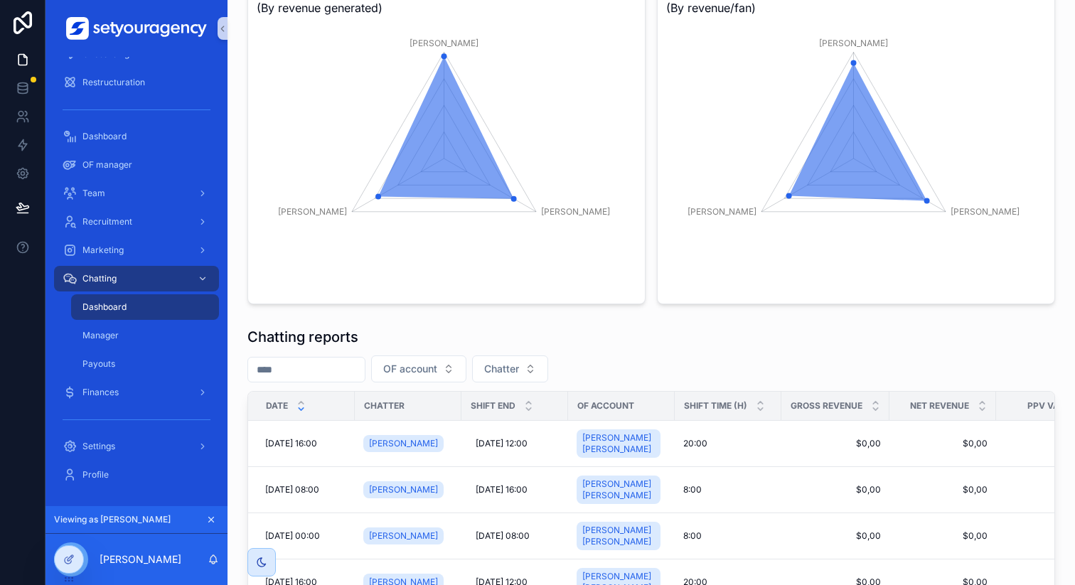
scroll to position [781, 0]
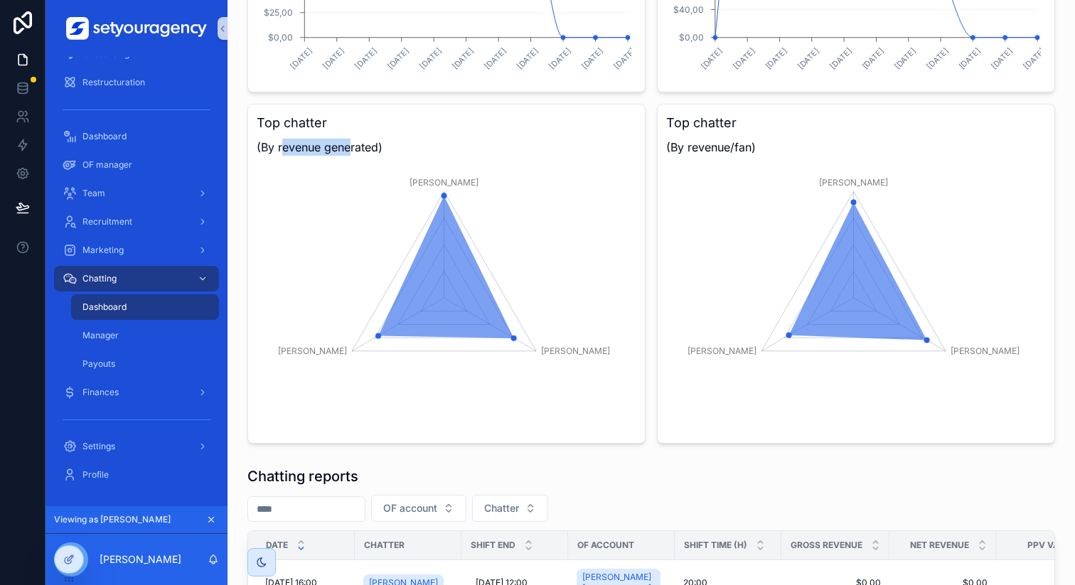
drag, startPoint x: 282, startPoint y: 146, endPoint x: 352, endPoint y: 146, distance: 69.7
click at [352, 146] on span "(By revenue generated)" at bounding box center [447, 147] width 380 height 17
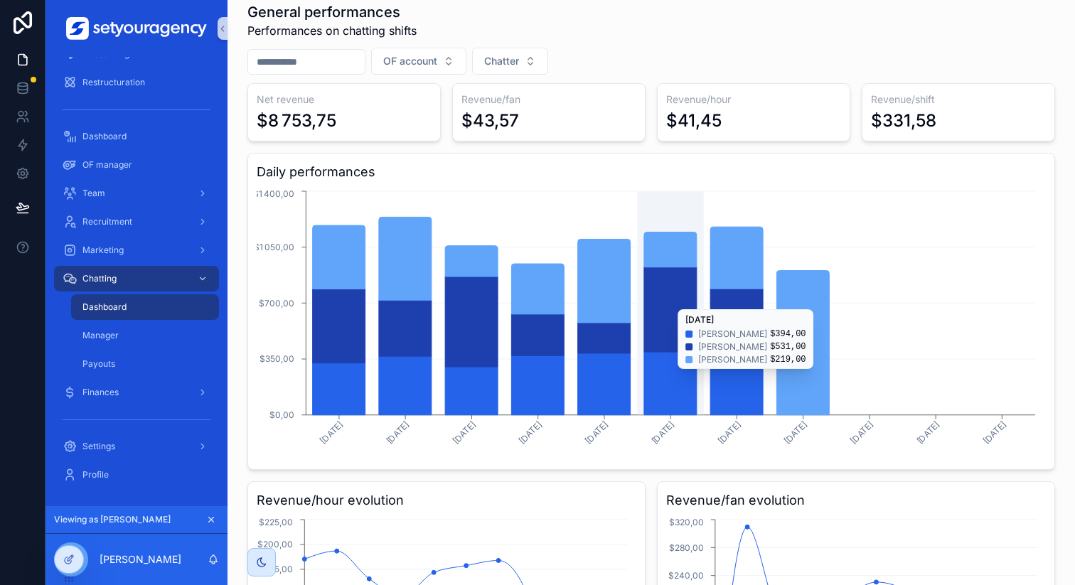
scroll to position [0, 0]
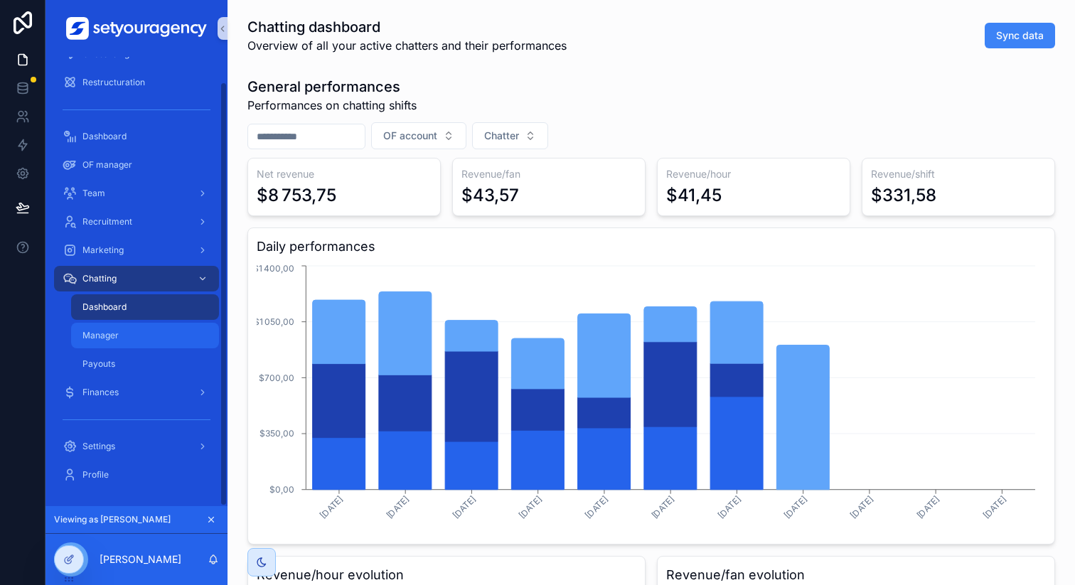
click at [129, 338] on div "Manager" at bounding box center [145, 335] width 131 height 23
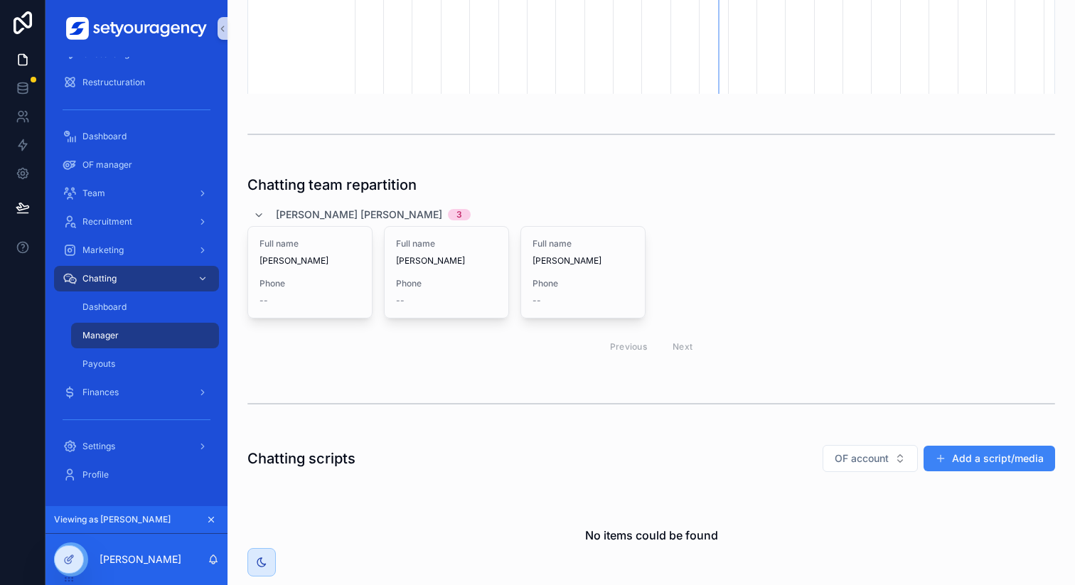
scroll to position [487, 0]
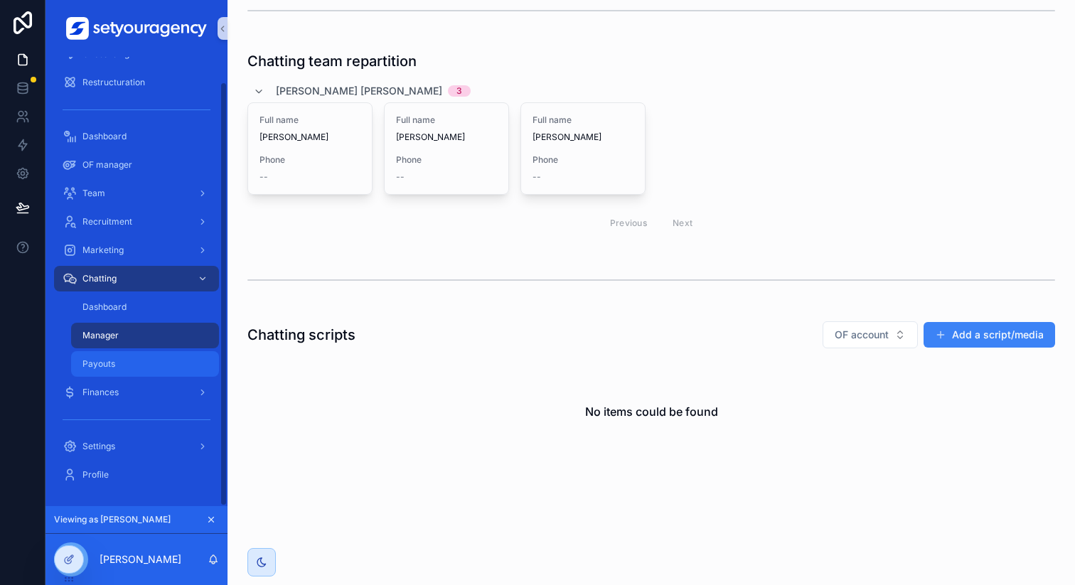
click at [124, 361] on div "Payouts" at bounding box center [145, 364] width 131 height 23
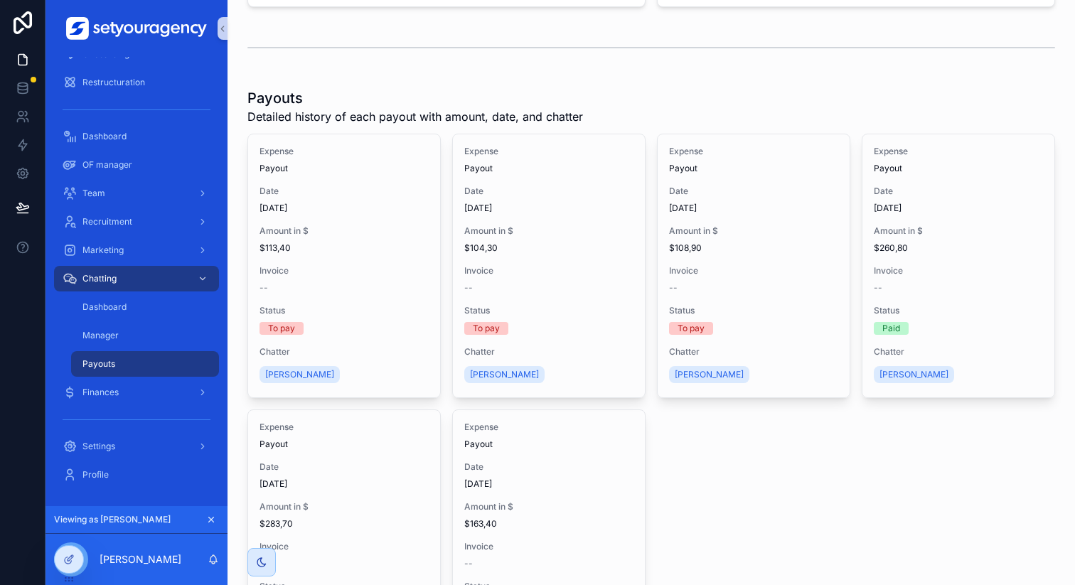
scroll to position [504, 0]
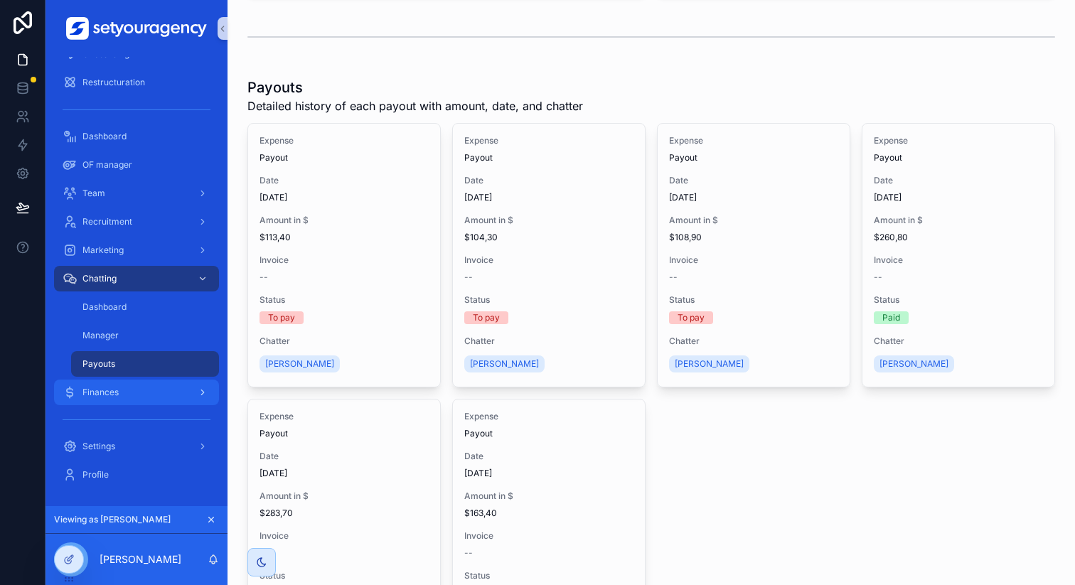
click at [186, 392] on div "Finances" at bounding box center [137, 392] width 148 height 23
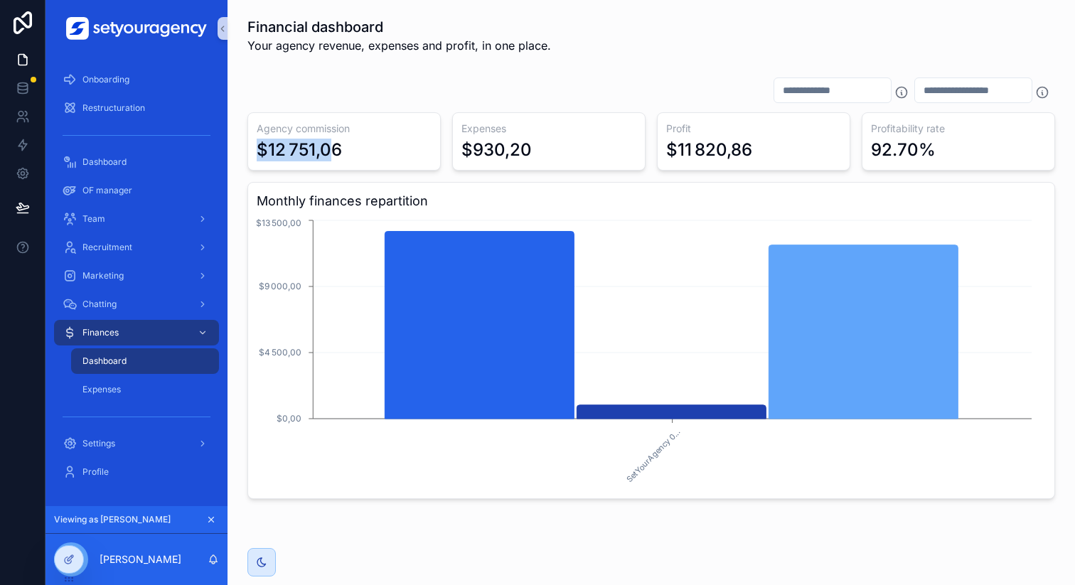
drag, startPoint x: 256, startPoint y: 146, endPoint x: 333, endPoint y: 147, distance: 77.5
click at [333, 146] on div "$12 751,06" at bounding box center [299, 150] width 85 height 23
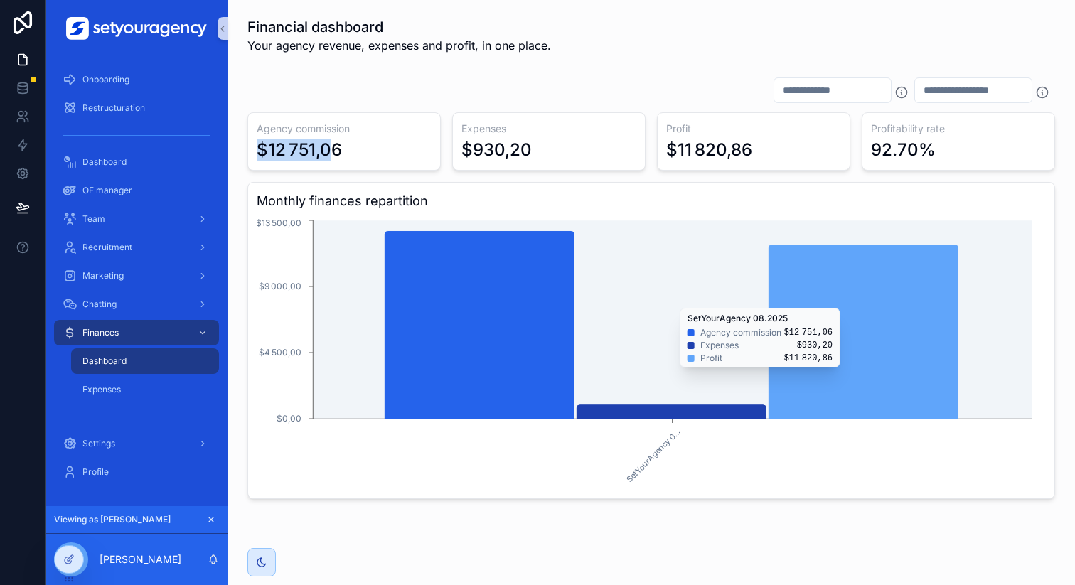
scroll to position [33, 0]
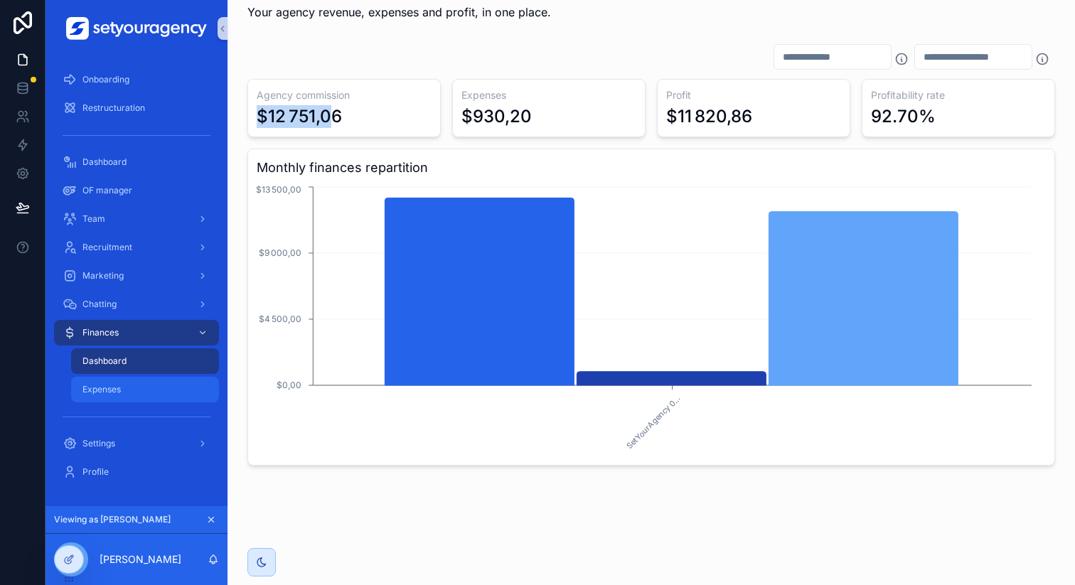
click at [156, 388] on div "Expenses" at bounding box center [145, 389] width 131 height 23
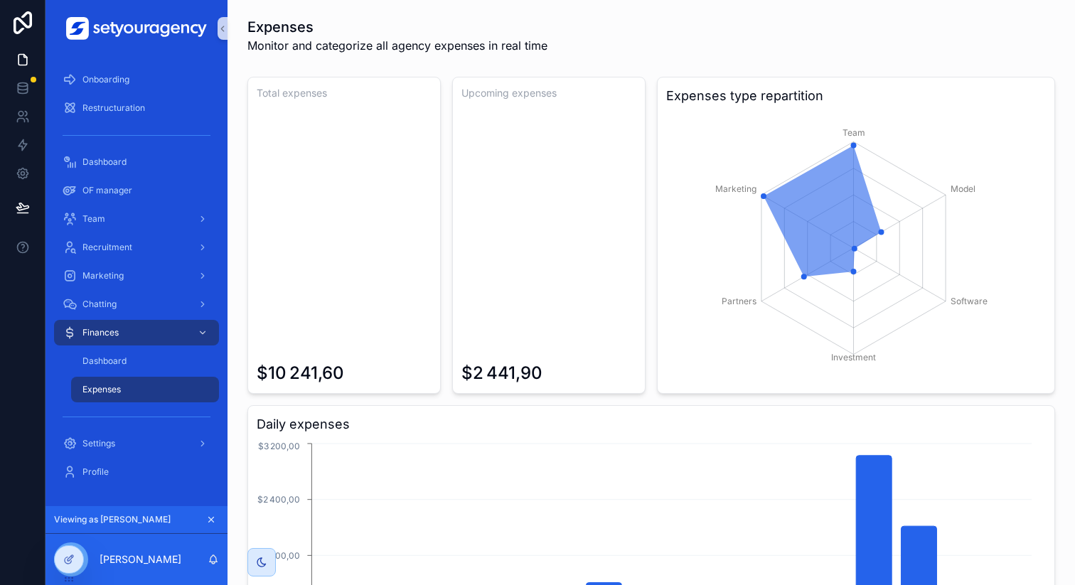
click at [684, 26] on div "Expenses Monitor and categorize all agency expenses in real time" at bounding box center [651, 35] width 808 height 37
click at [132, 217] on div "Team" at bounding box center [137, 219] width 148 height 23
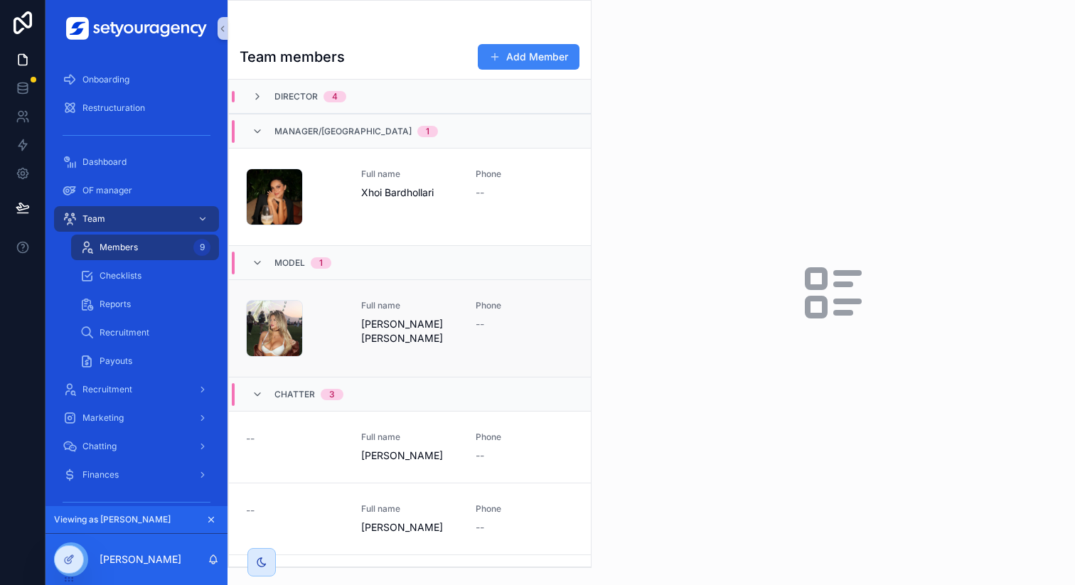
scroll to position [60, 0]
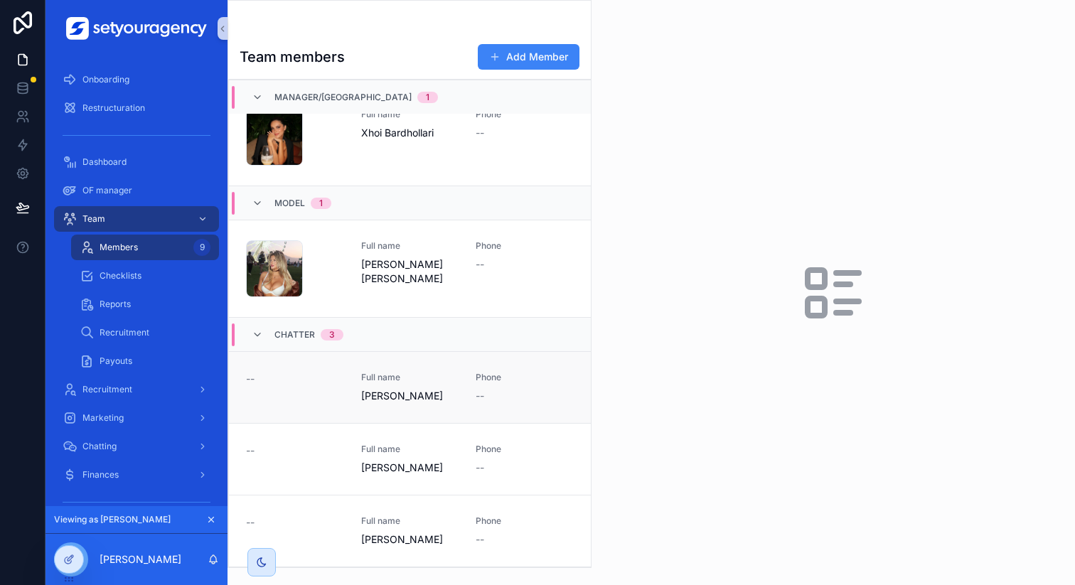
click at [399, 408] on link "-- Full name [PERSON_NAME] Phone --" at bounding box center [410, 387] width 362 height 72
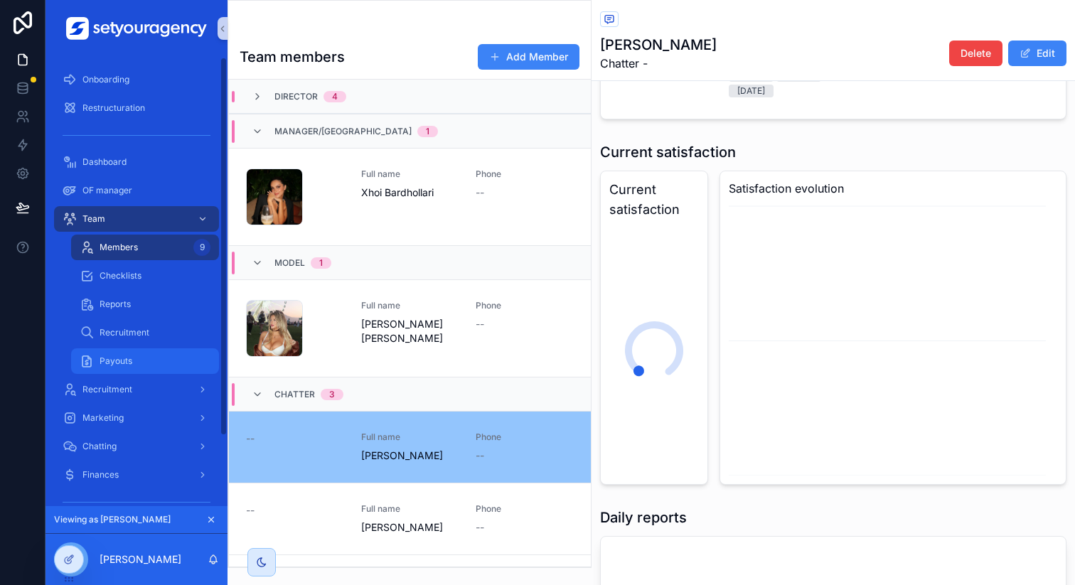
scroll to position [82, 0]
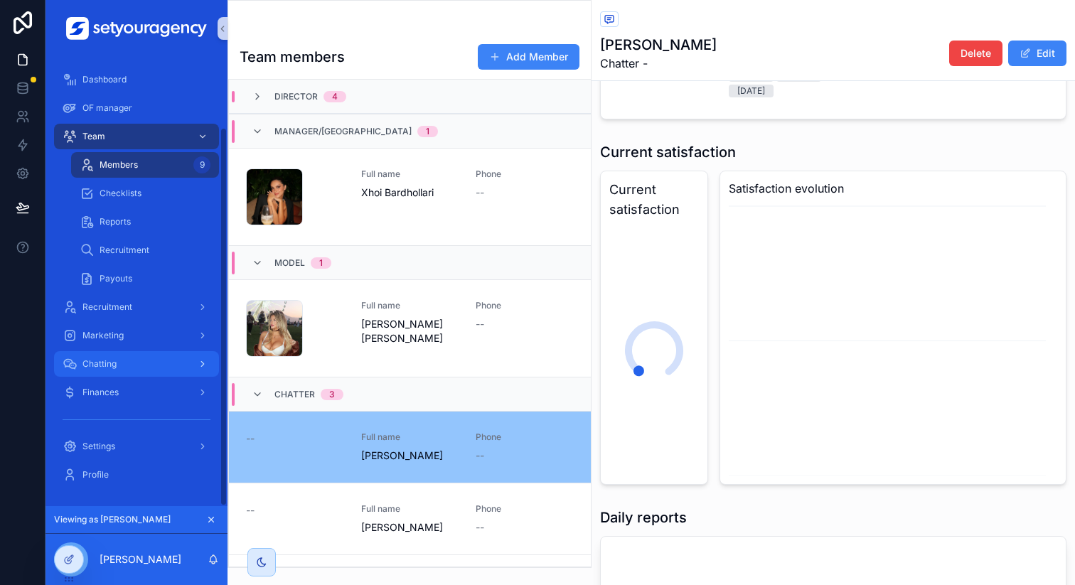
click at [136, 358] on div "Chatting" at bounding box center [137, 364] width 148 height 23
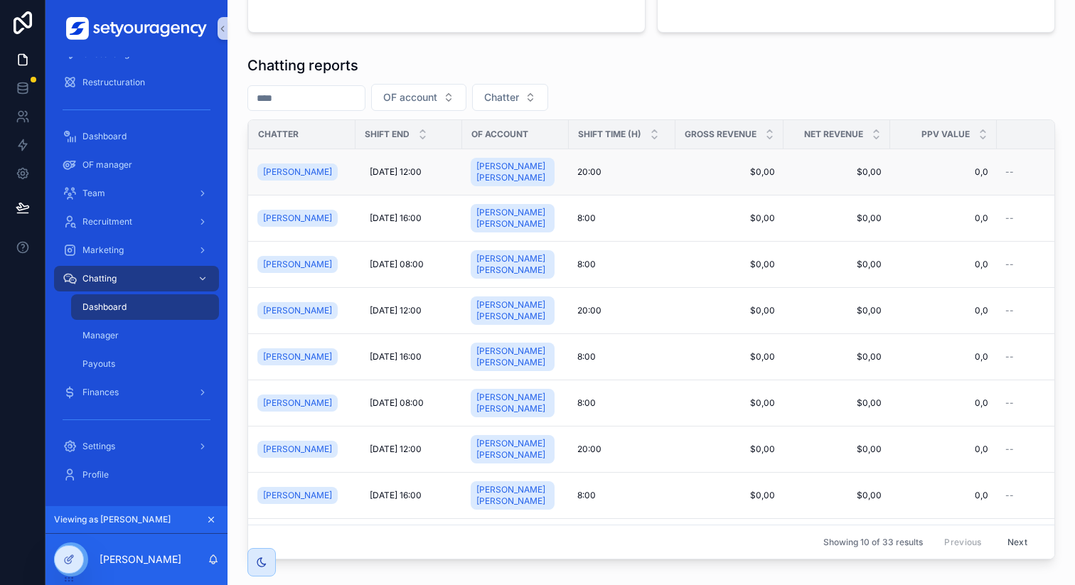
scroll to position [0, 314]
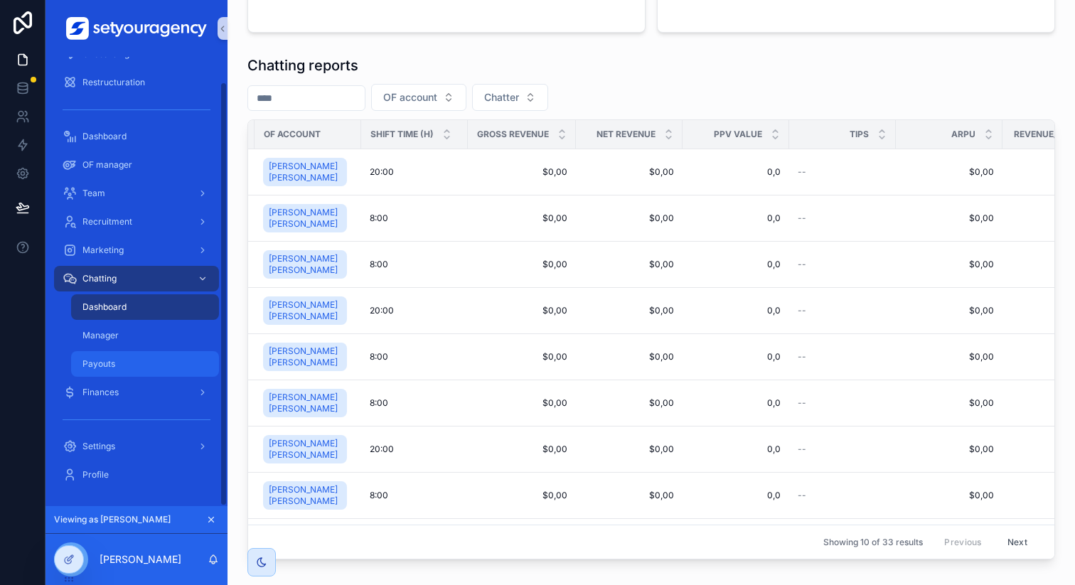
click at [163, 361] on div "Payouts" at bounding box center [145, 364] width 131 height 23
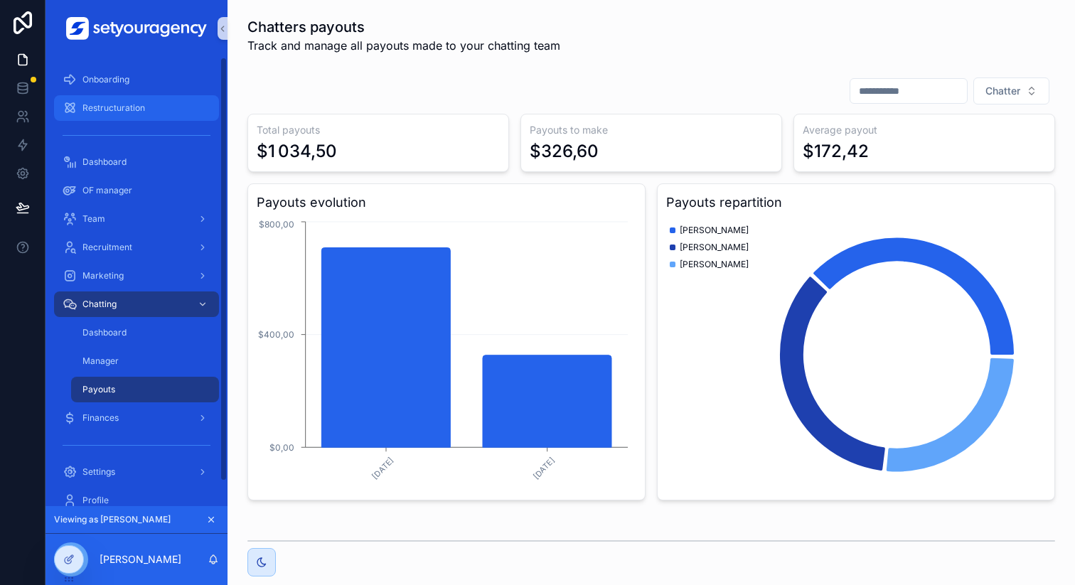
click at [110, 108] on span "Restructuration" at bounding box center [113, 107] width 63 height 11
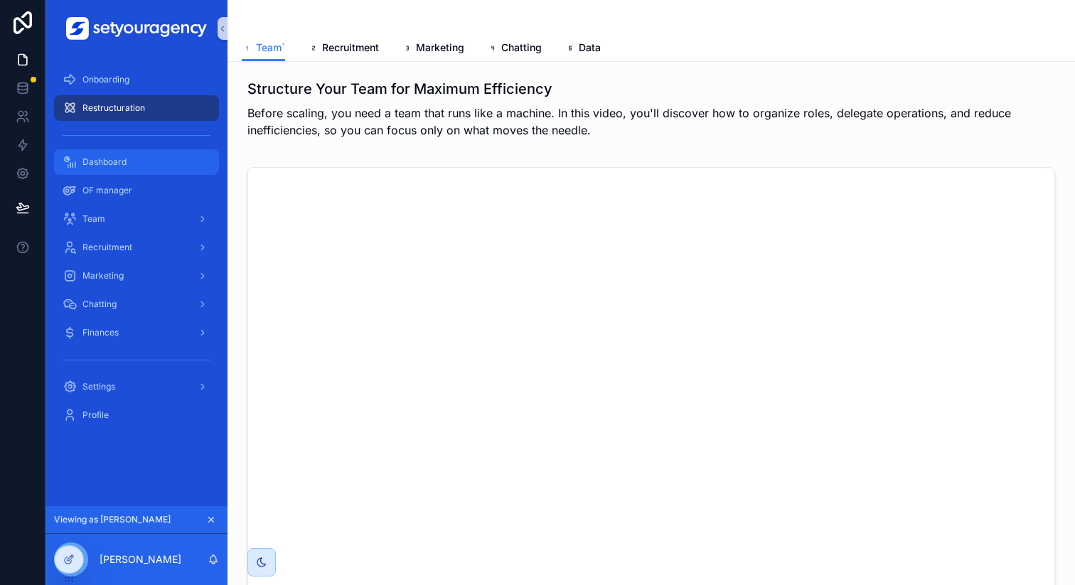
click at [173, 171] on div "Dashboard" at bounding box center [137, 162] width 148 height 23
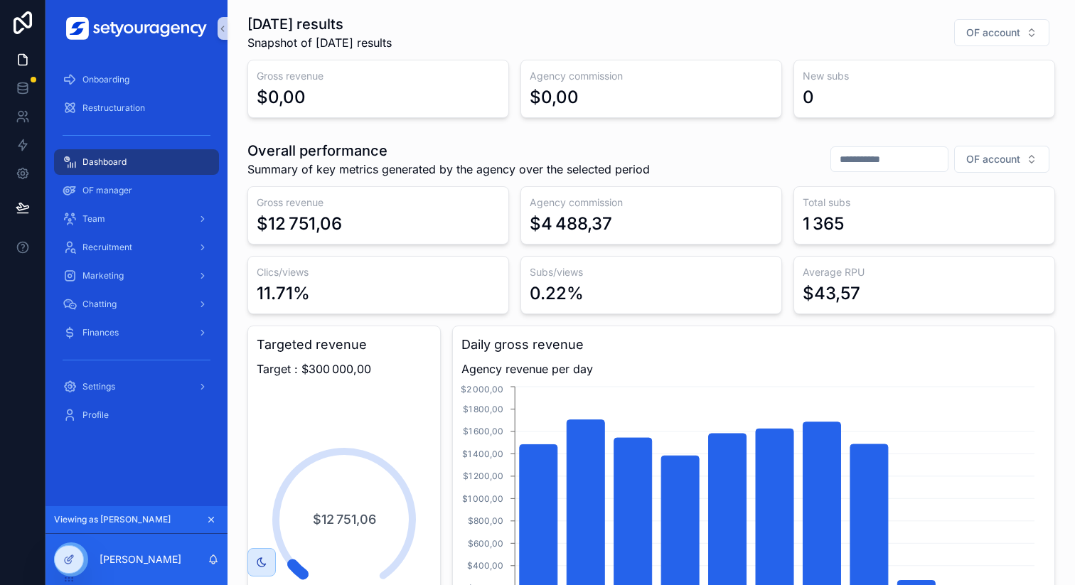
scroll to position [69, 0]
